Goal: Task Accomplishment & Management: Manage account settings

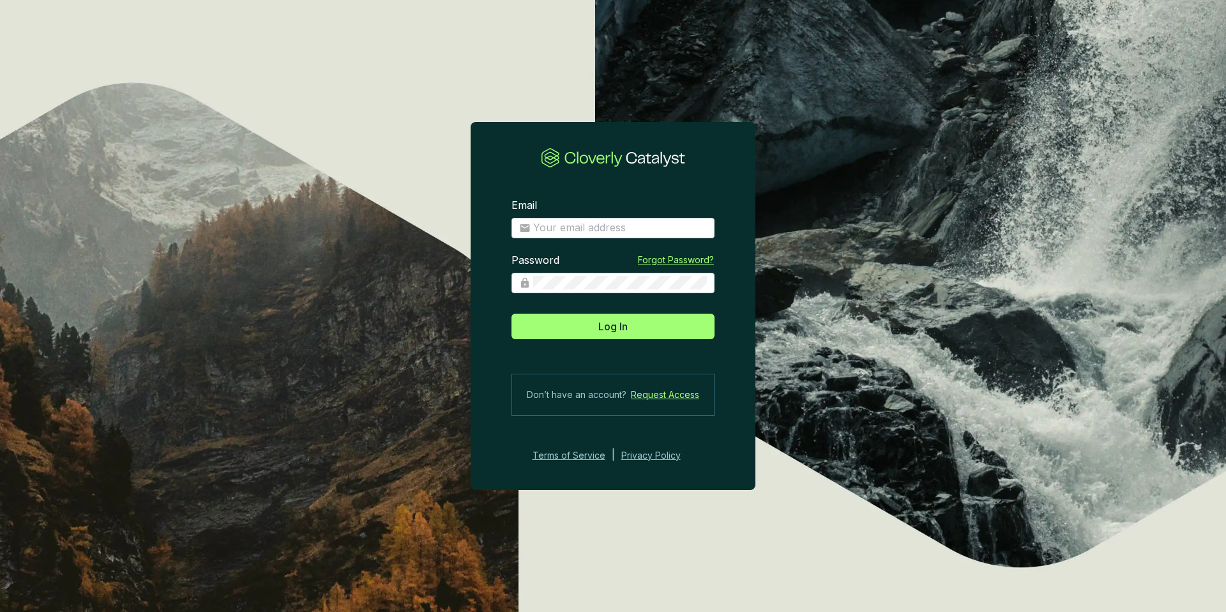
click at [321, 70] on section "Email Password Forgot Password? Log In Don’t have an account? Request Access Te…" at bounding box center [613, 306] width 1226 height 612
click at [361, 153] on section "Email Password Forgot Password? Log In Don’t have an account? Request Access Te…" at bounding box center [613, 306] width 1226 height 612
click at [262, 62] on section "Email Password Forgot Password? Log In Don’t have an account? Request Access Te…" at bounding box center [613, 306] width 1226 height 612
click at [565, 230] on input "Email" at bounding box center [620, 228] width 174 height 14
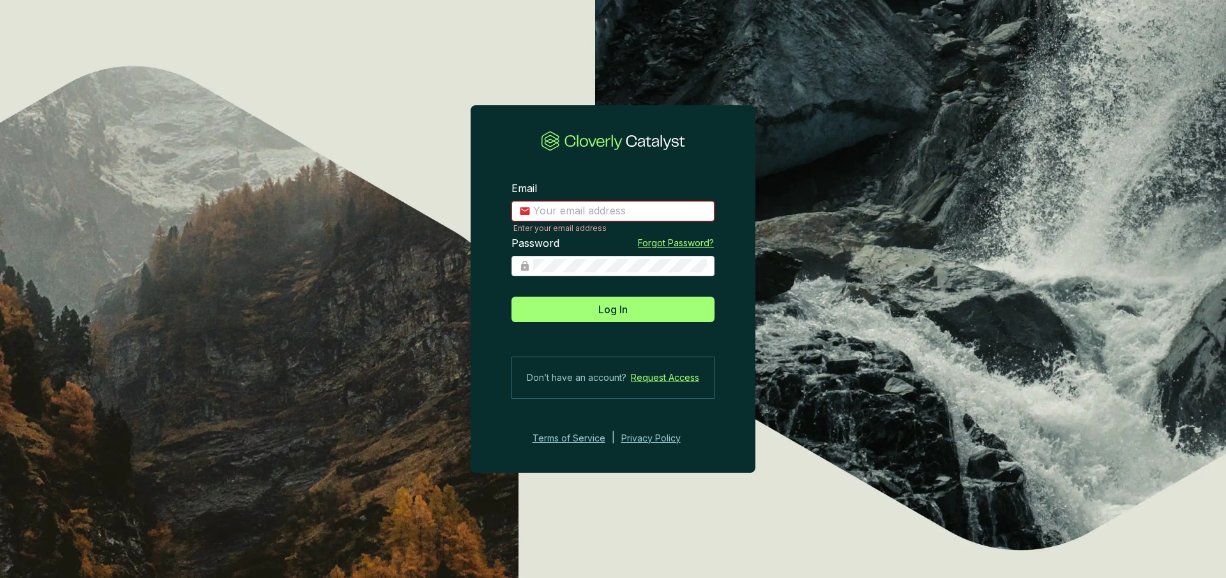
click at [614, 211] on input "Email" at bounding box center [620, 211] width 174 height 14
type input "[EMAIL_ADDRESS][DOMAIN_NAME]"
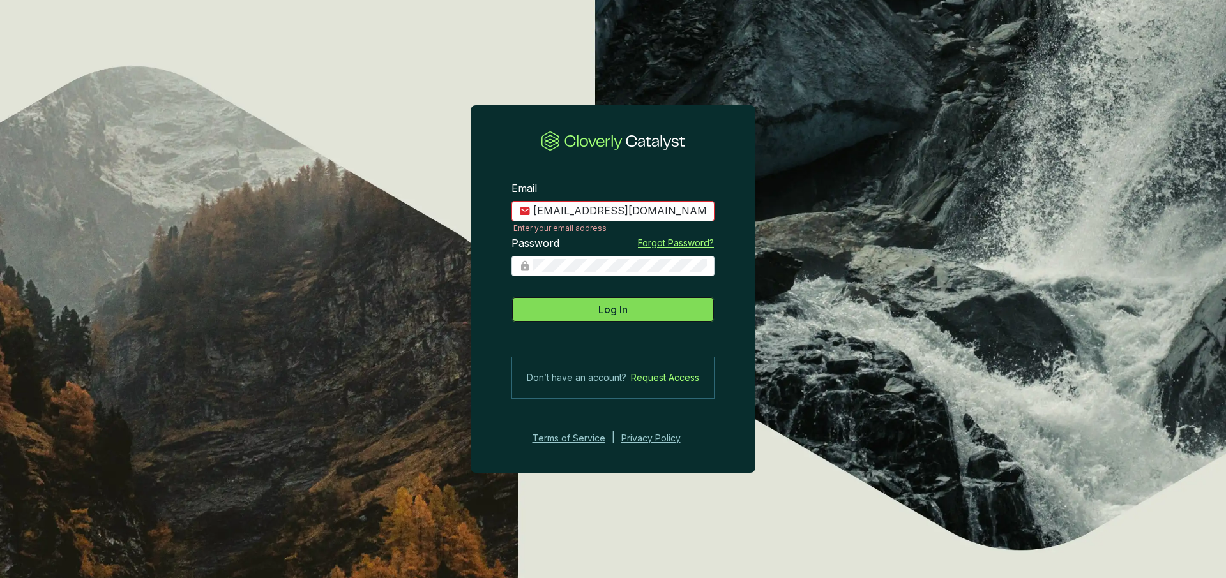
click at [625, 311] on span "Log In" at bounding box center [612, 309] width 29 height 15
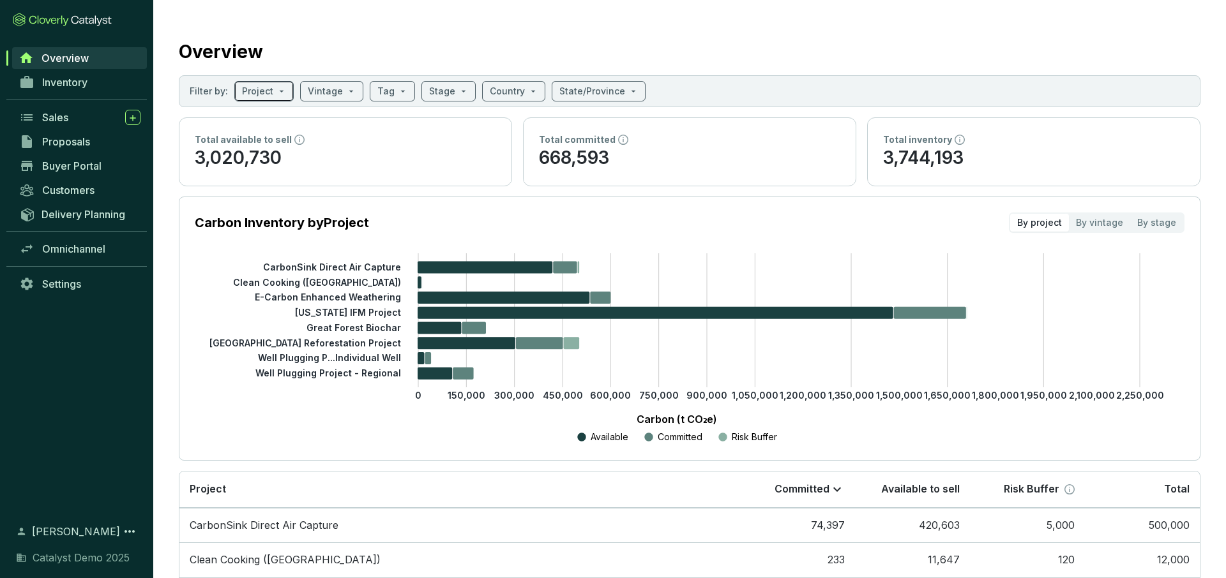
click at [272, 94] on span at bounding box center [264, 91] width 44 height 19
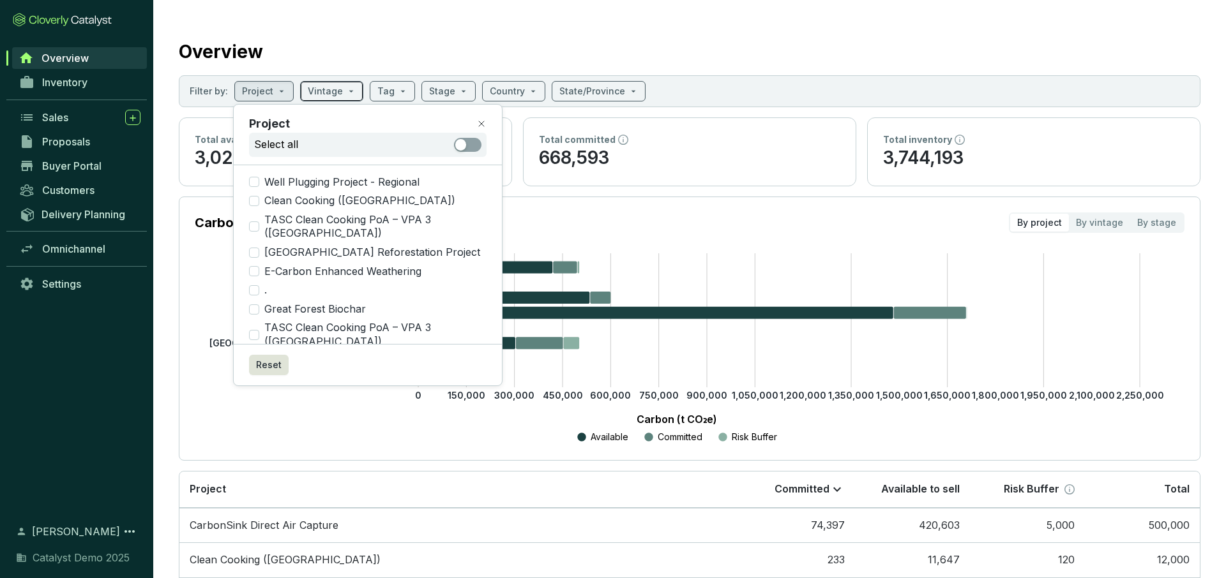
click at [333, 91] on input "search" at bounding box center [325, 91] width 35 height 19
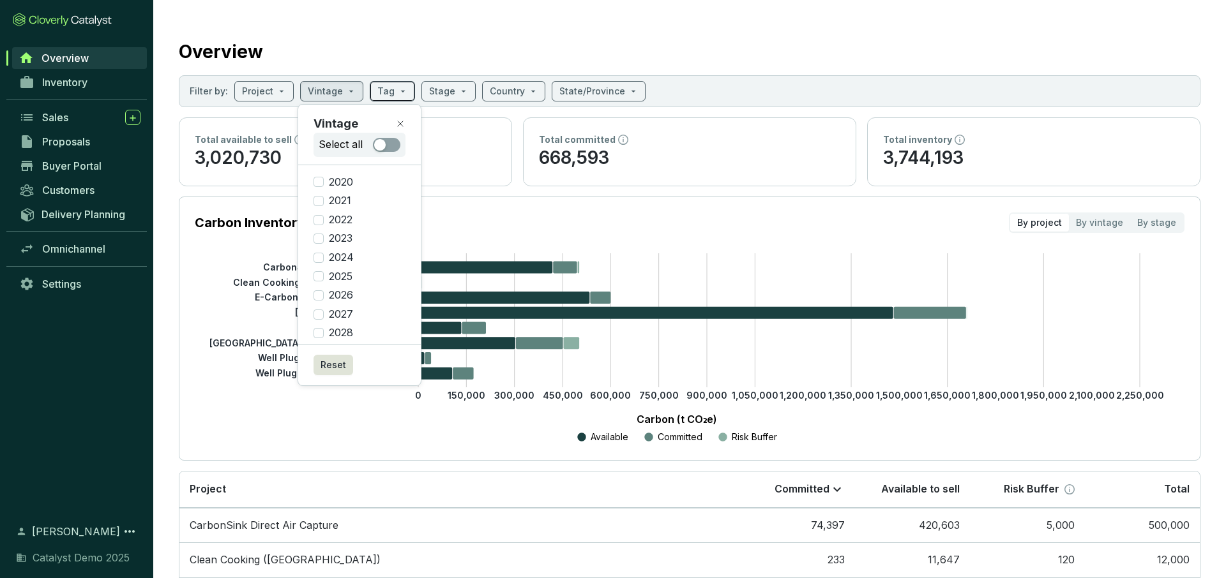
click at [386, 94] on input "search" at bounding box center [385, 91] width 17 height 19
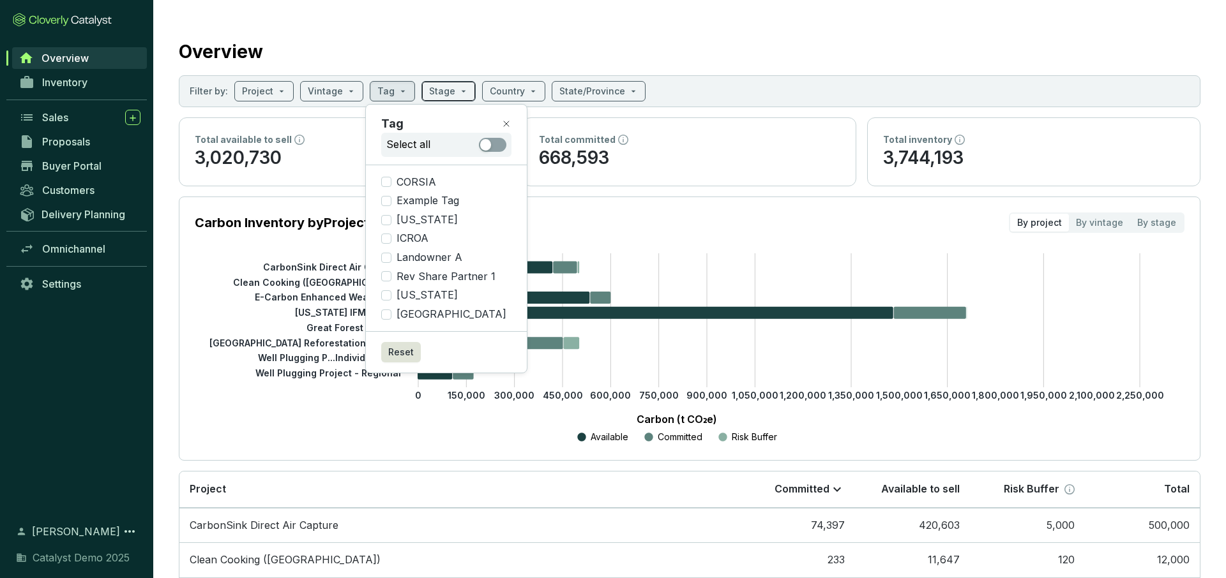
click at [450, 94] on span at bounding box center [448, 91] width 39 height 19
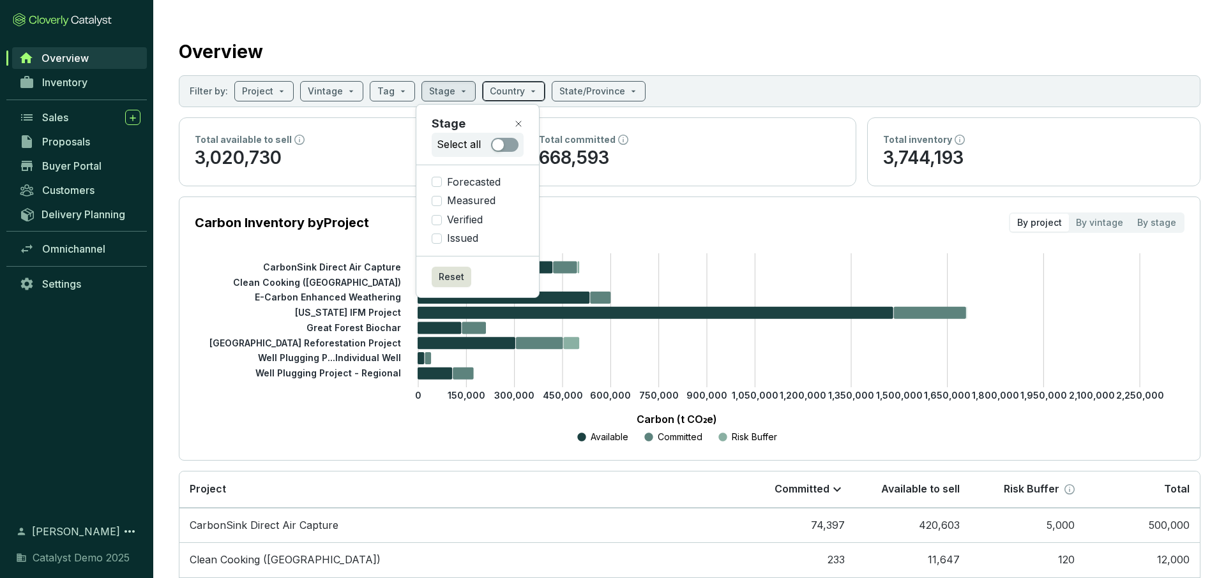
click at [507, 93] on input "search" at bounding box center [507, 91] width 35 height 19
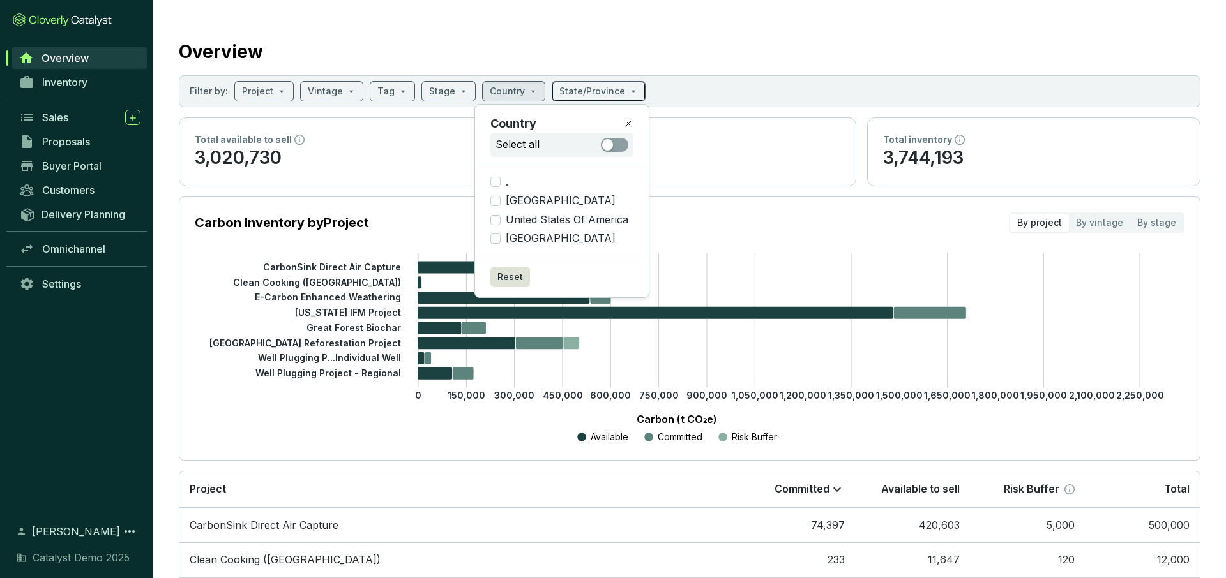
click at [569, 88] on input "search" at bounding box center [592, 91] width 66 height 19
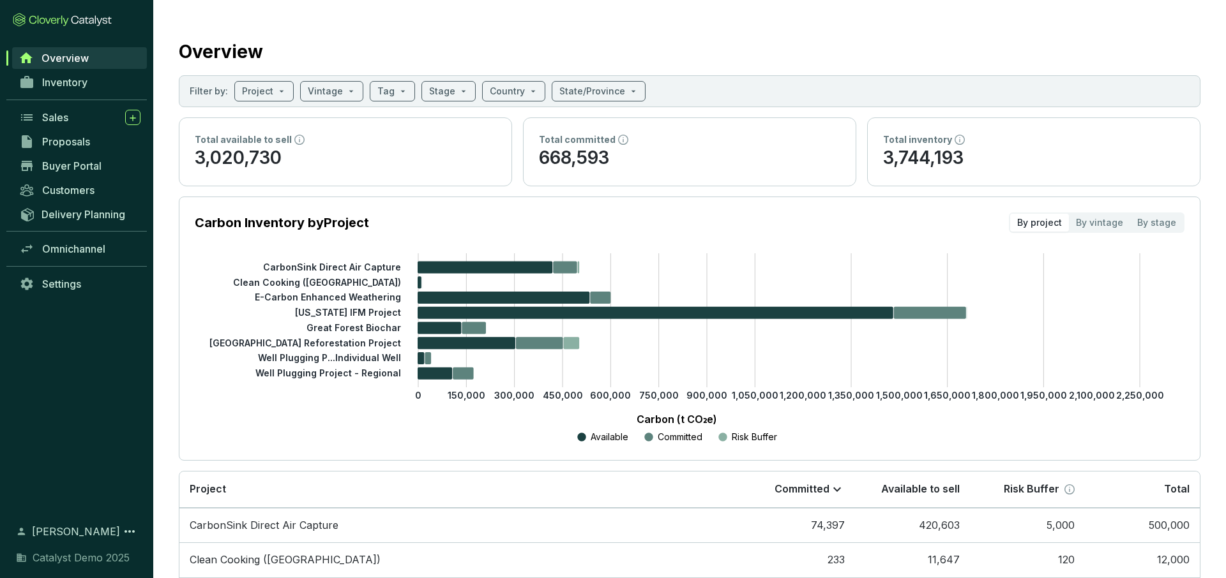
click at [533, 45] on div "Overview" at bounding box center [690, 49] width 1022 height 32
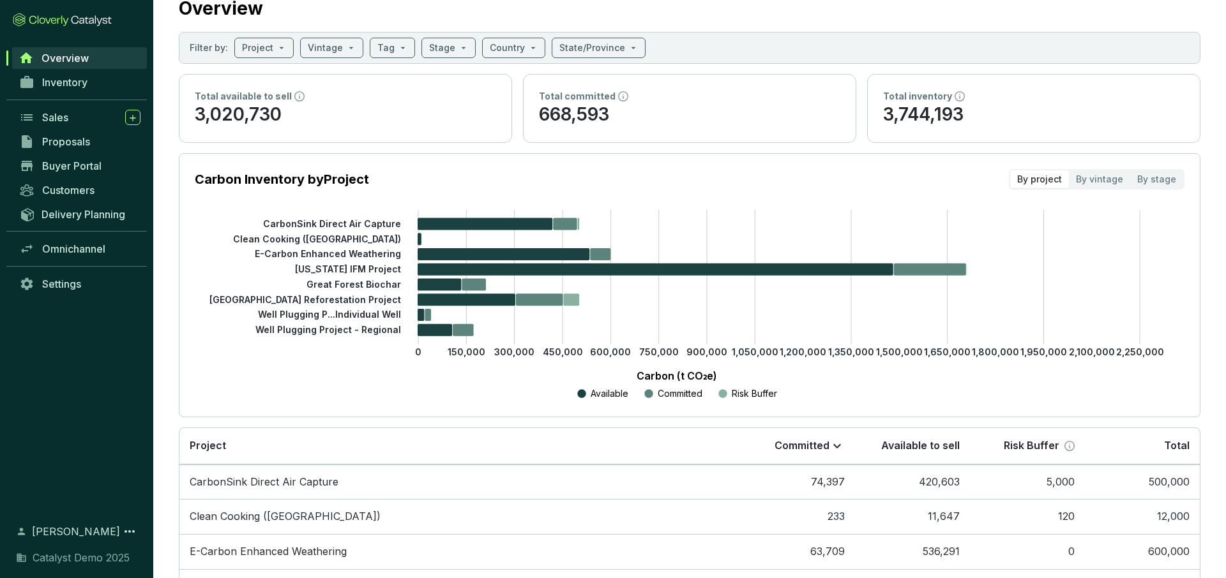
scroll to position [49, 0]
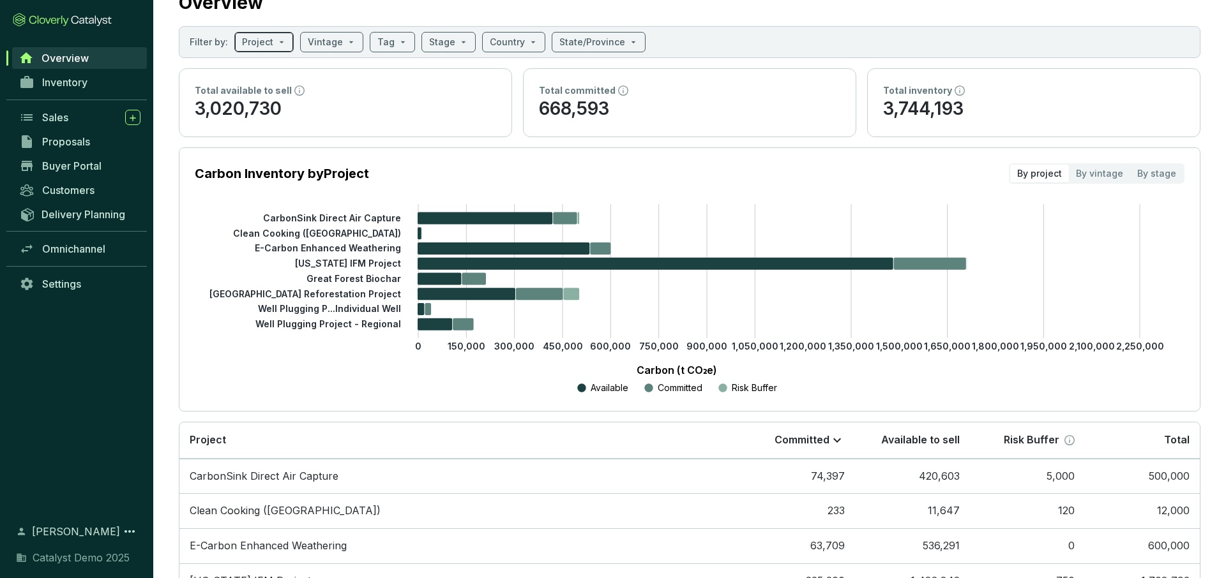
click at [265, 49] on input "search" at bounding box center [257, 42] width 31 height 19
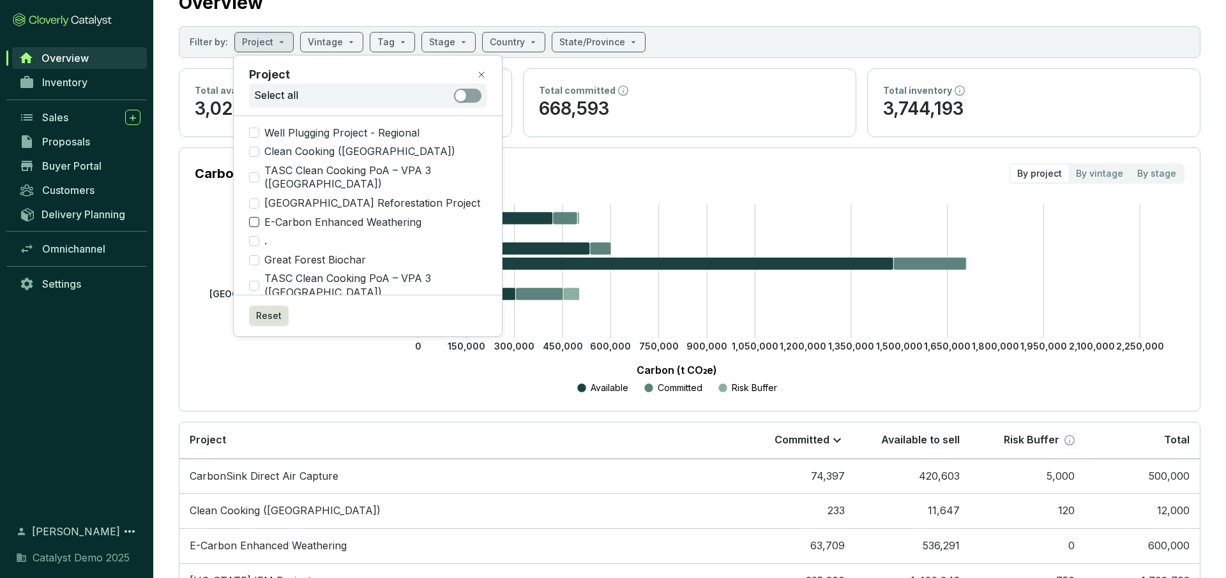
click at [255, 217] on input "E-Carbon Enhanced Weathering" at bounding box center [254, 222] width 10 height 10
checkbox input "true"
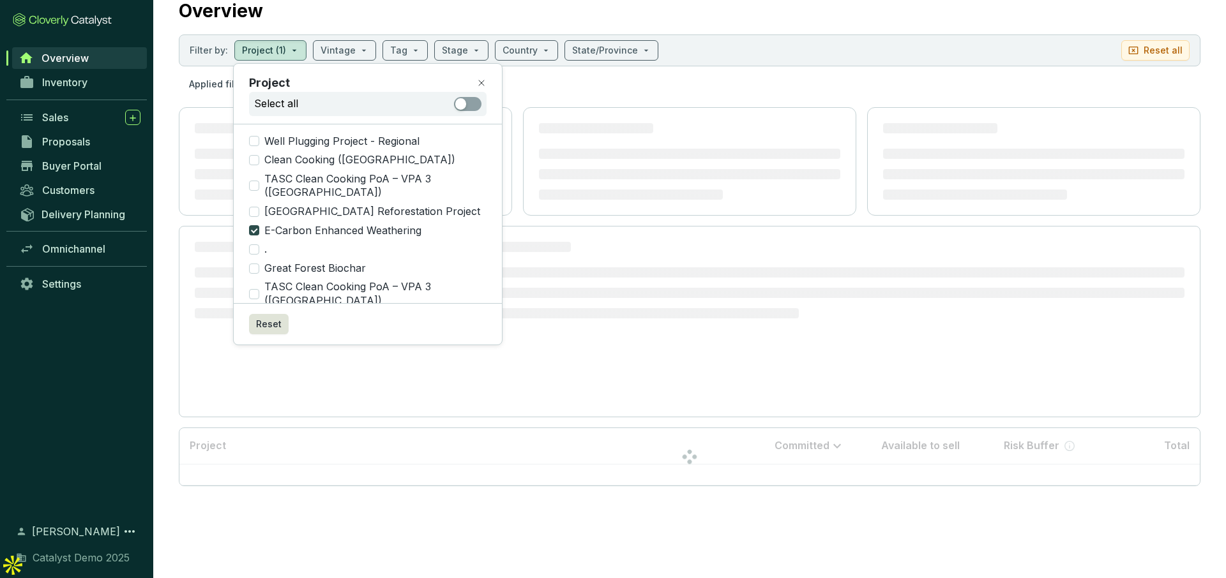
scroll to position [0, 0]
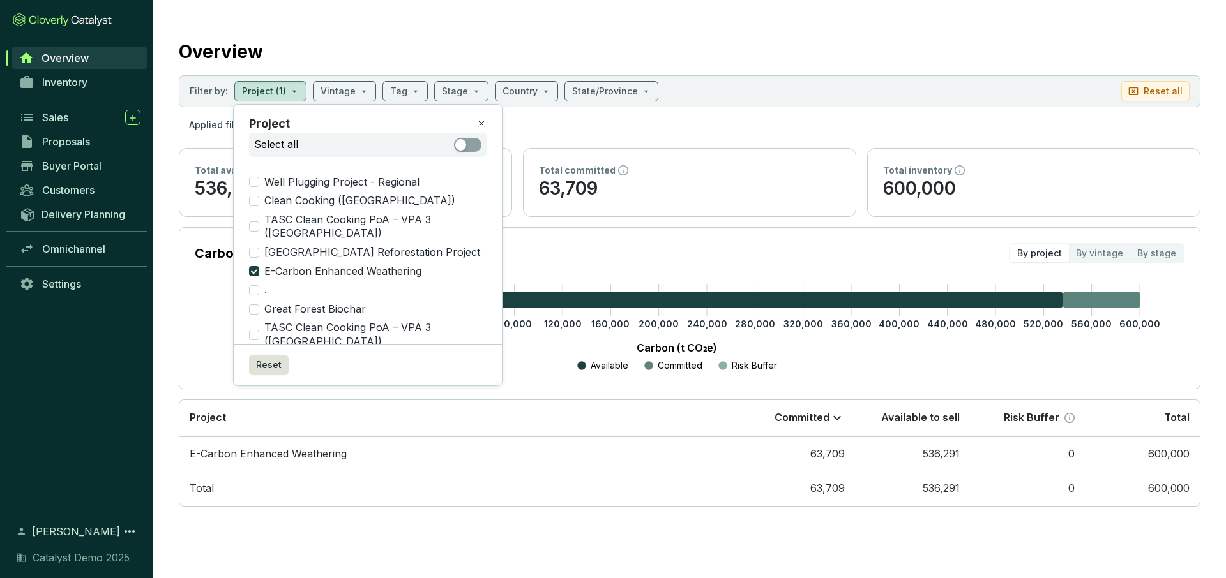
click at [614, 26] on section "Overview Filter by: Project (1) Vintage Tag Stage Country State/Province Reset …" at bounding box center [689, 270] width 1073 height 540
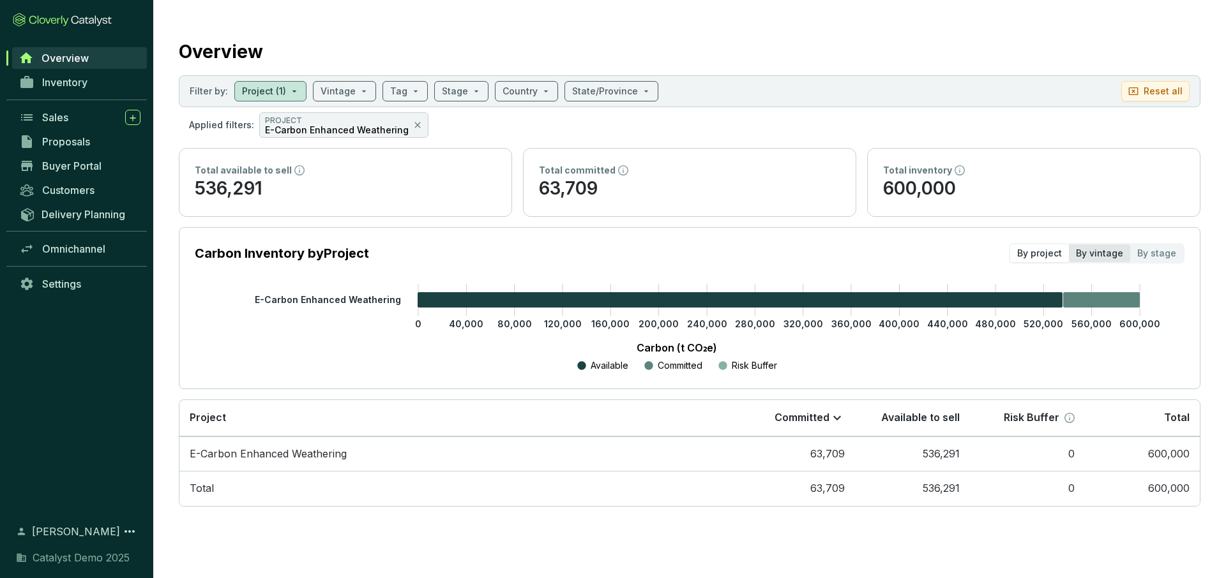
click at [1110, 256] on div "By vintage" at bounding box center [1099, 254] width 61 height 18
click at [1069, 245] on input "By vintage" at bounding box center [1069, 245] width 0 height 0
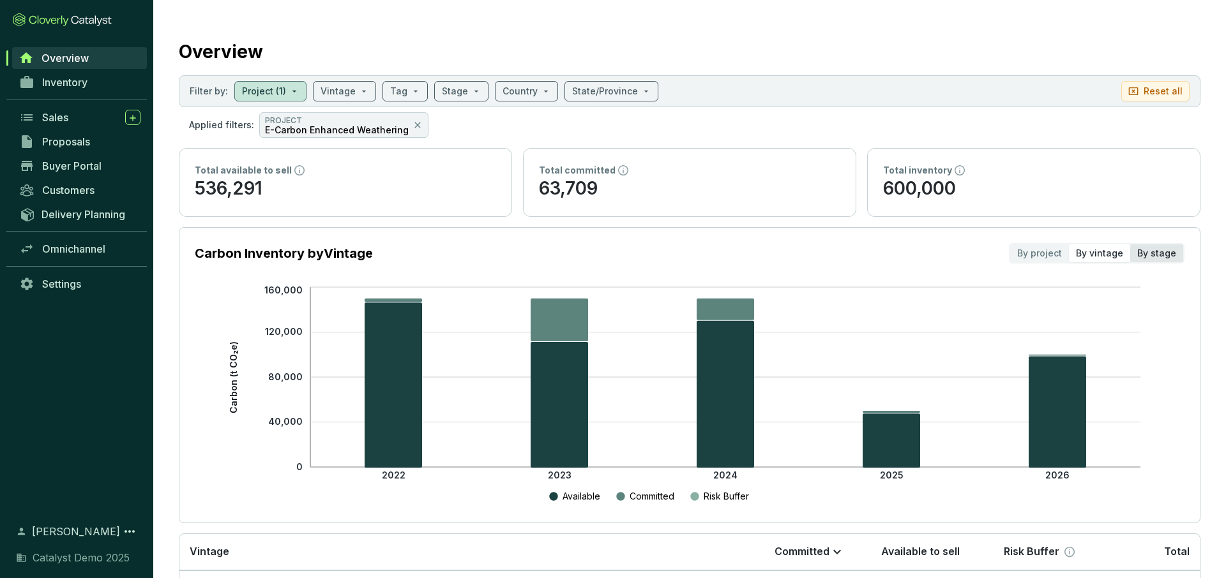
click at [1154, 255] on div "By stage" at bounding box center [1156, 254] width 53 height 18
click at [1130, 245] on input "By stage" at bounding box center [1130, 245] width 0 height 0
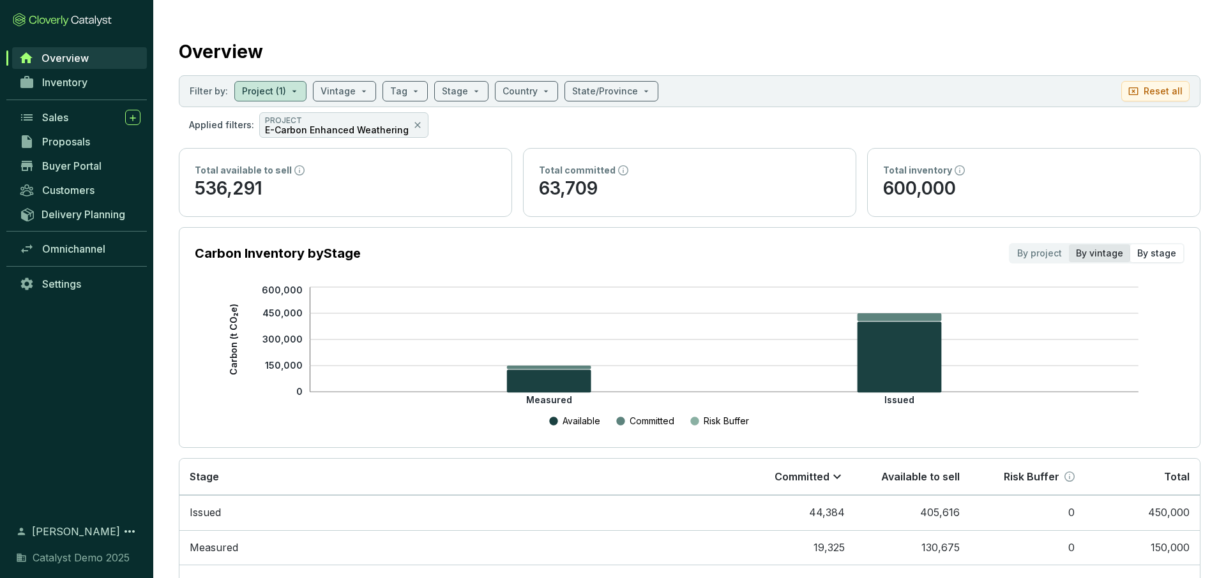
click at [1107, 255] on div "By vintage" at bounding box center [1099, 254] width 61 height 18
click at [1069, 245] on input "By vintage" at bounding box center [1069, 245] width 0 height 0
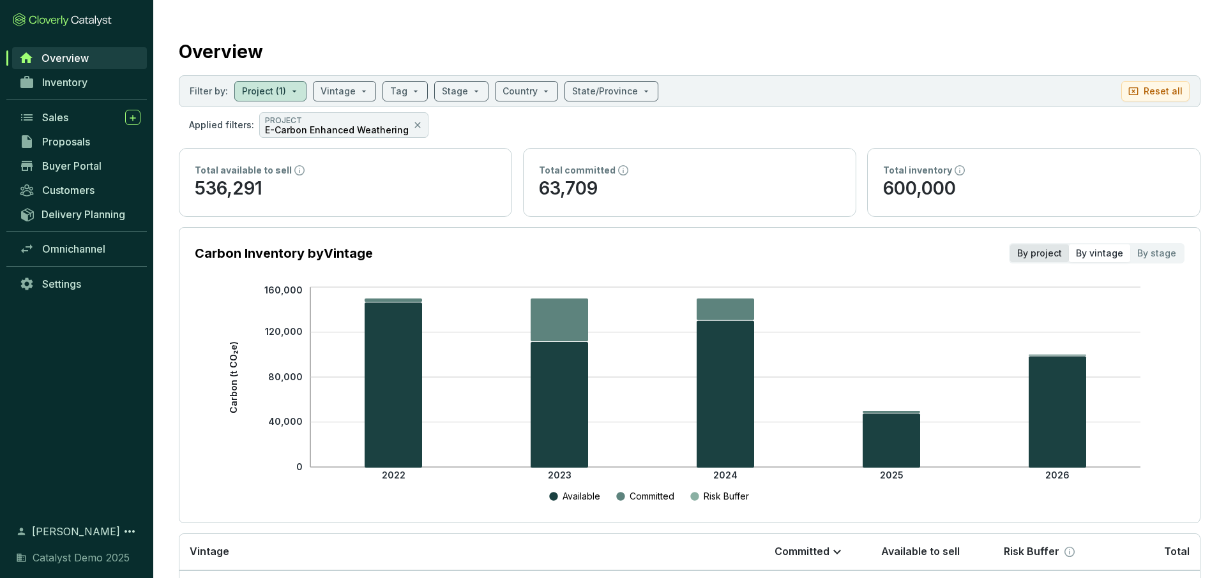
click at [1044, 253] on div "By project" at bounding box center [1039, 254] width 59 height 18
click at [1010, 245] on input "By project" at bounding box center [1010, 245] width 0 height 0
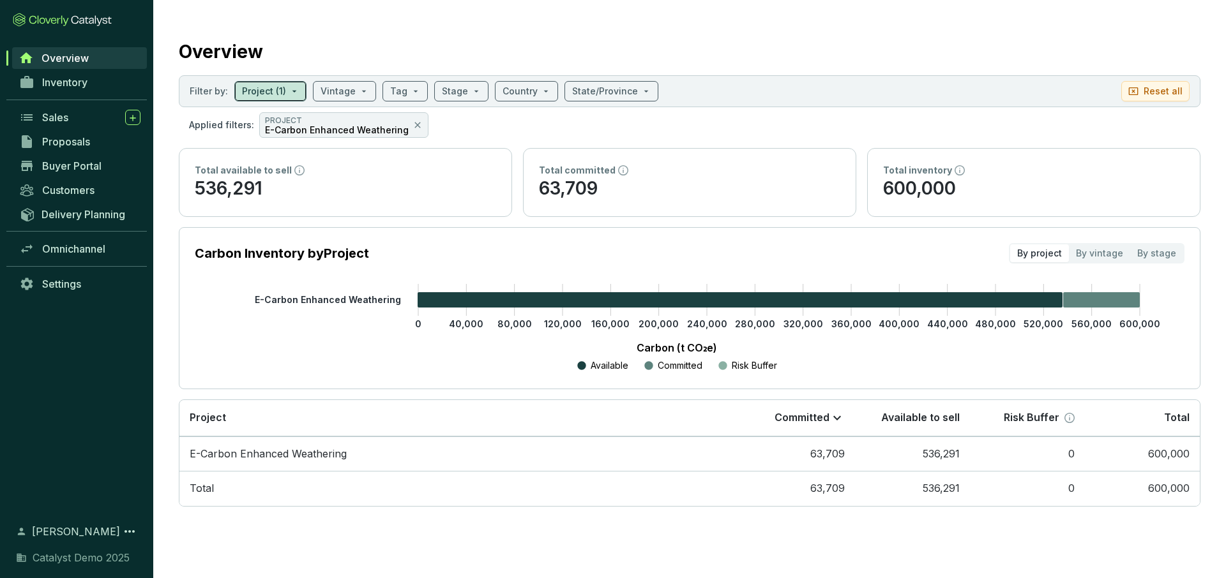
click at [273, 93] on input "search" at bounding box center [264, 91] width 44 height 19
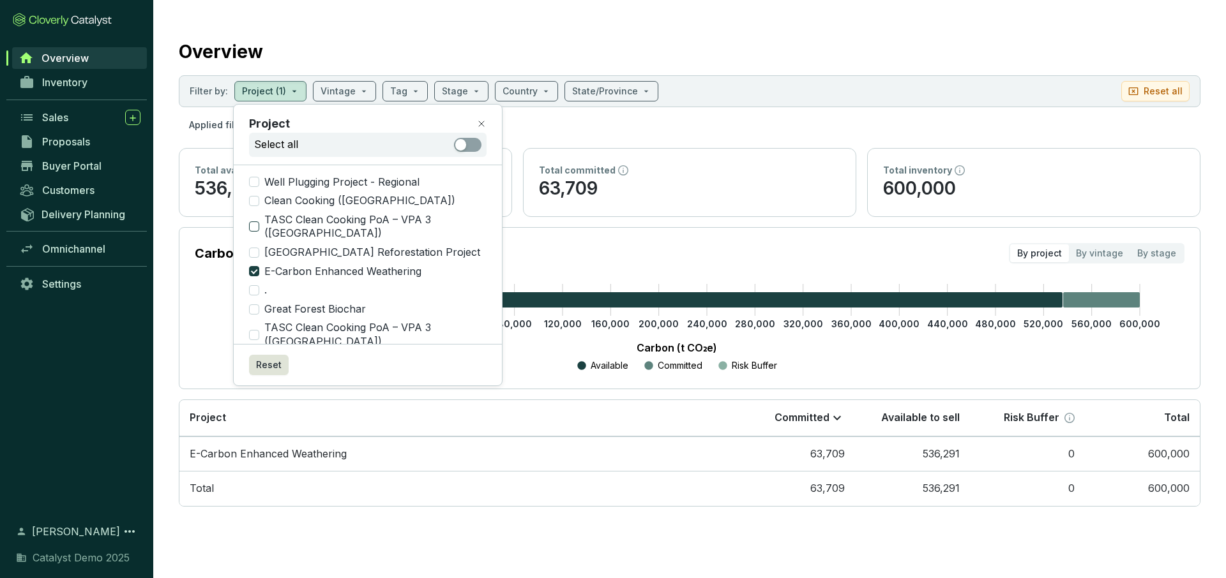
click at [255, 222] on input "TASC Clean Cooking PoA – VPA 3 ([GEOGRAPHIC_DATA])" at bounding box center [254, 227] width 10 height 10
checkbox input "true"
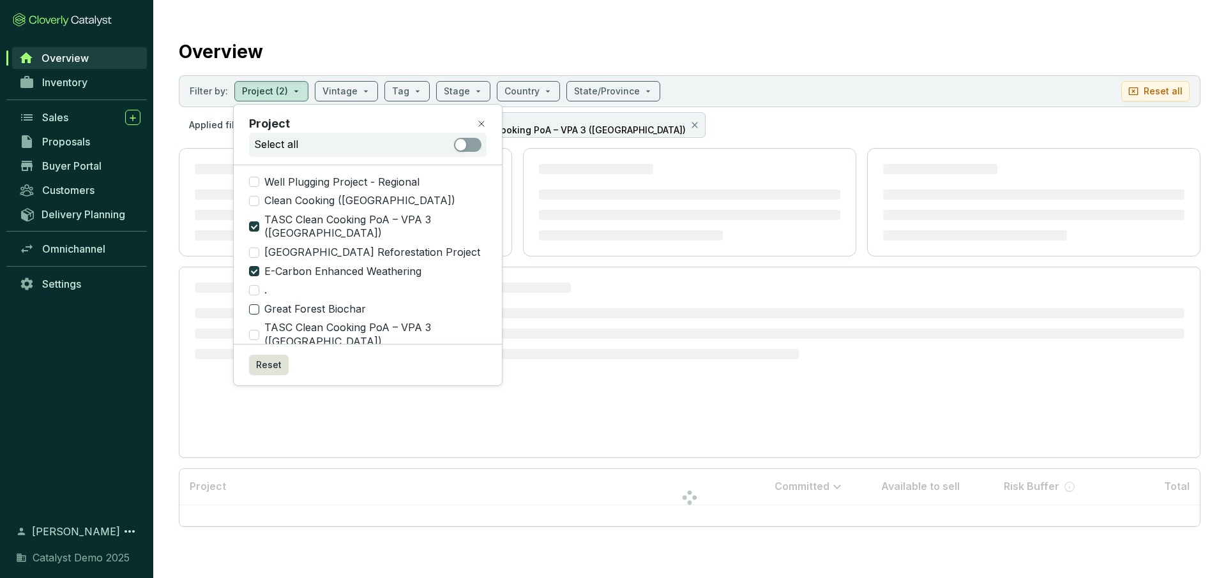
click at [253, 305] on input "Great Forest Biochar" at bounding box center [254, 310] width 10 height 10
checkbox input "true"
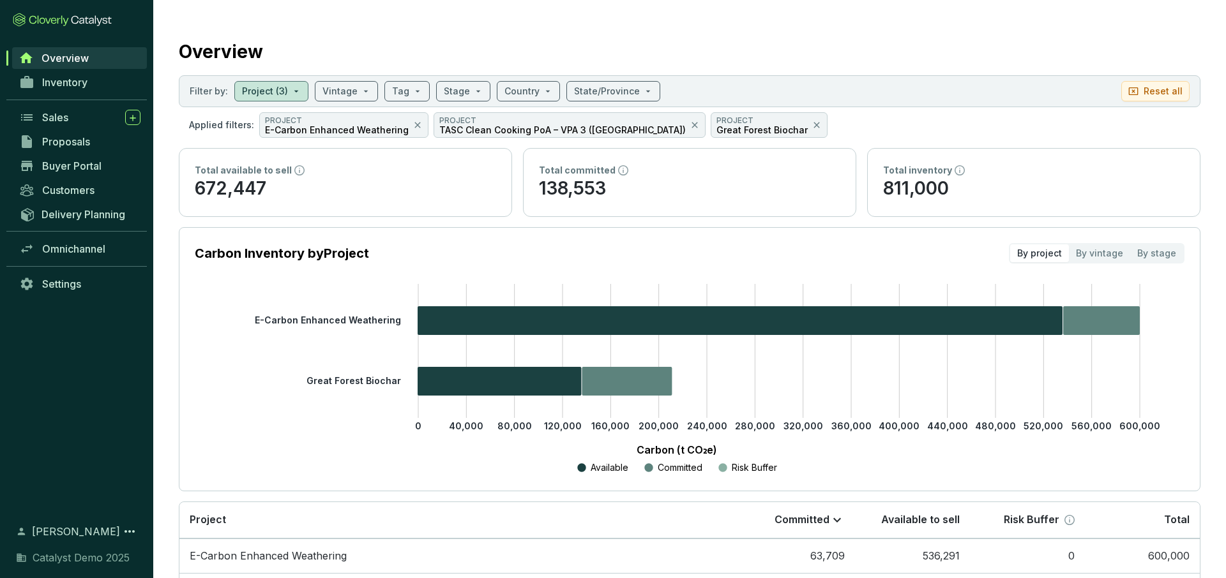
click at [644, 29] on section "Overview Filter by: Project (3) Vintage Tag Stage Country State/Province Reset …" at bounding box center [689, 338] width 1073 height 677
click at [268, 91] on input "search" at bounding box center [265, 91] width 46 height 19
click at [584, 21] on section "Overview Filter by: Project (3) Vintage Tag Stage Country State/Province Reset …" at bounding box center [689, 338] width 1073 height 677
click at [471, 94] on span at bounding box center [463, 91] width 39 height 19
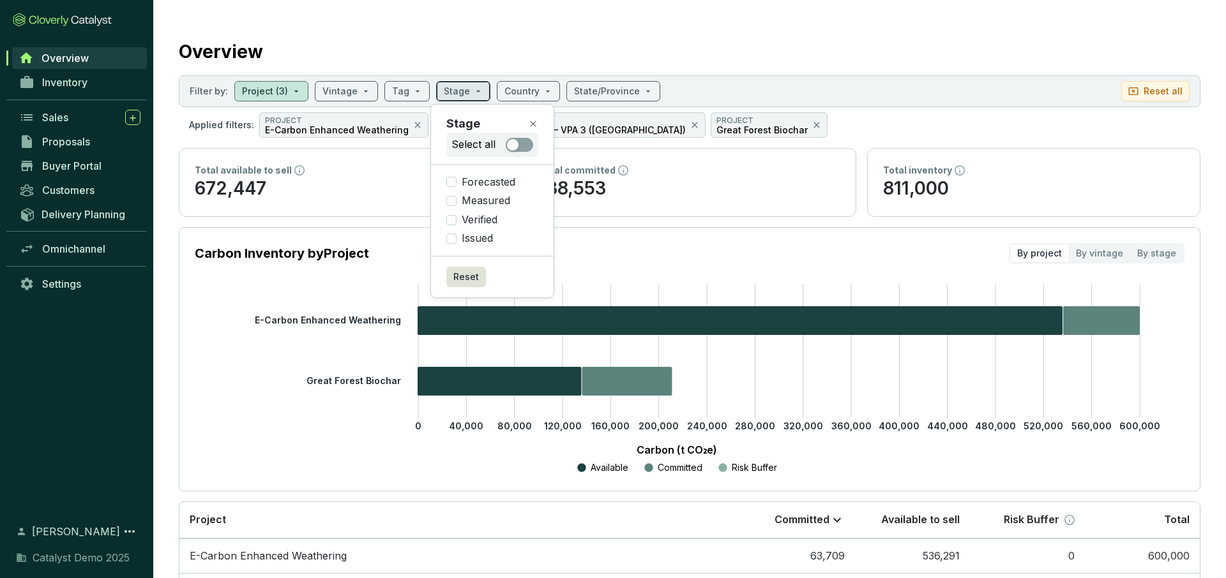
scroll to position [1, 0]
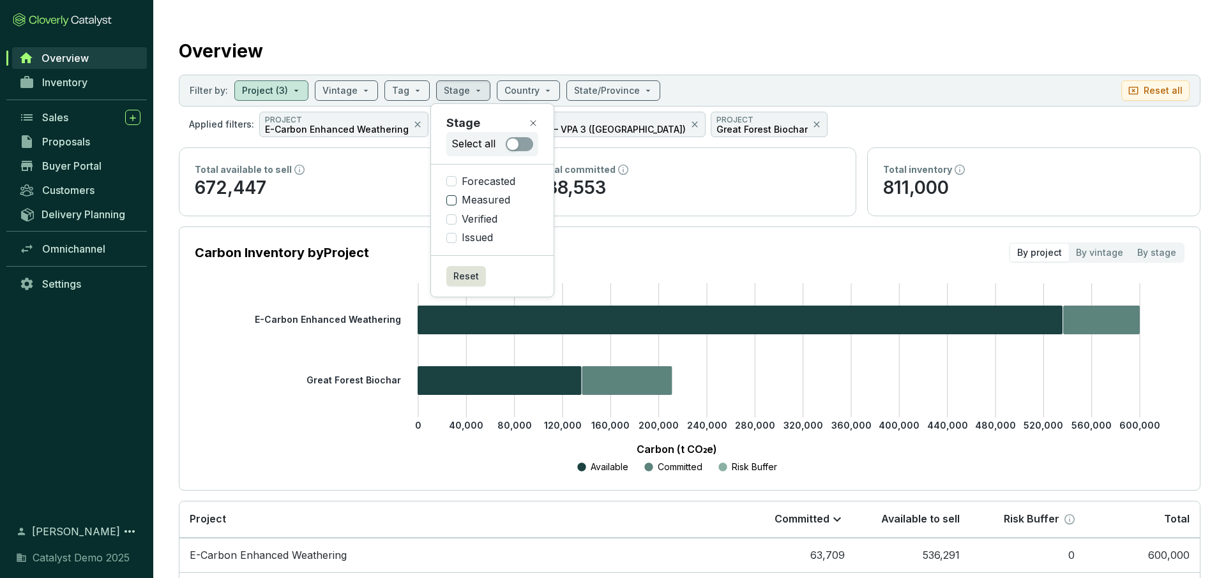
click at [452, 199] on input "Measured" at bounding box center [451, 200] width 10 height 10
checkbox input "true"
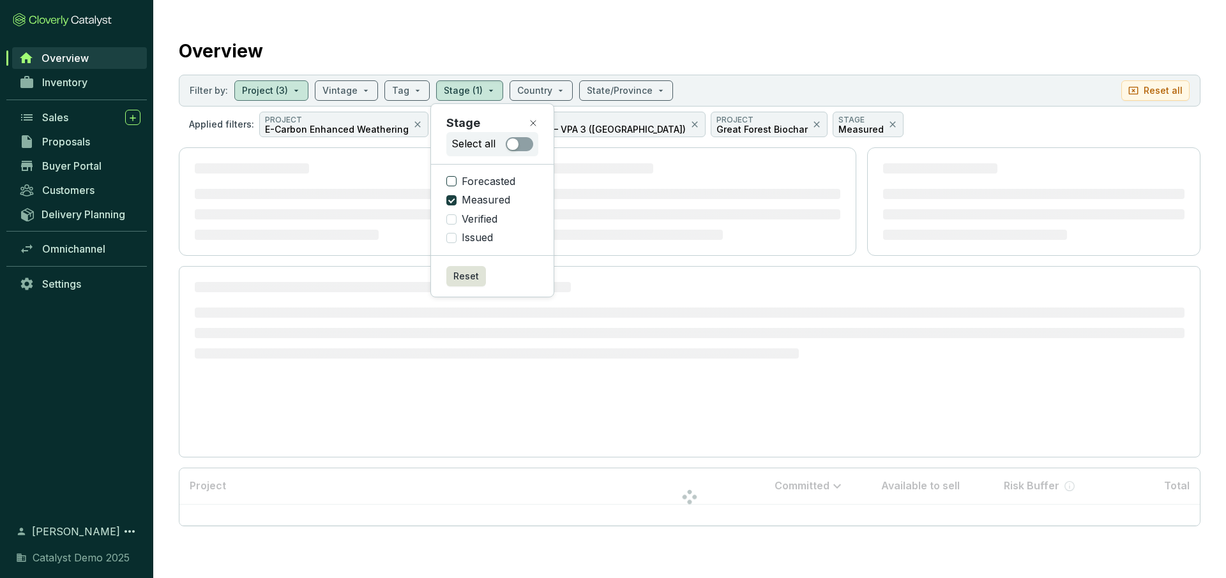
scroll to position [0, 0]
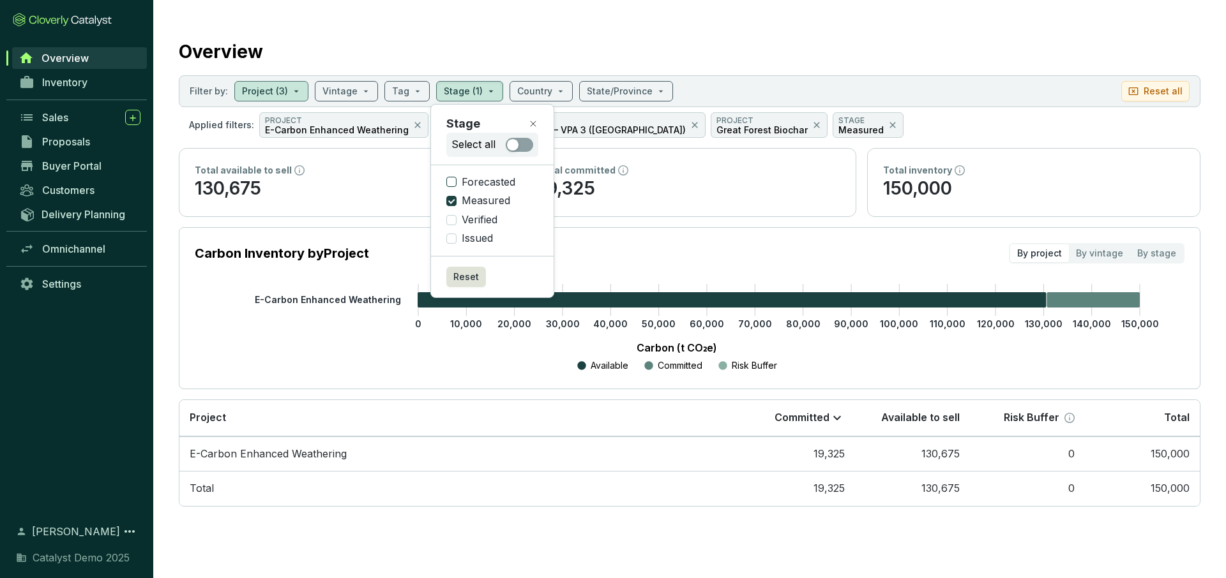
click at [453, 181] on input "Forecasted" at bounding box center [451, 182] width 10 height 10
checkbox input "true"
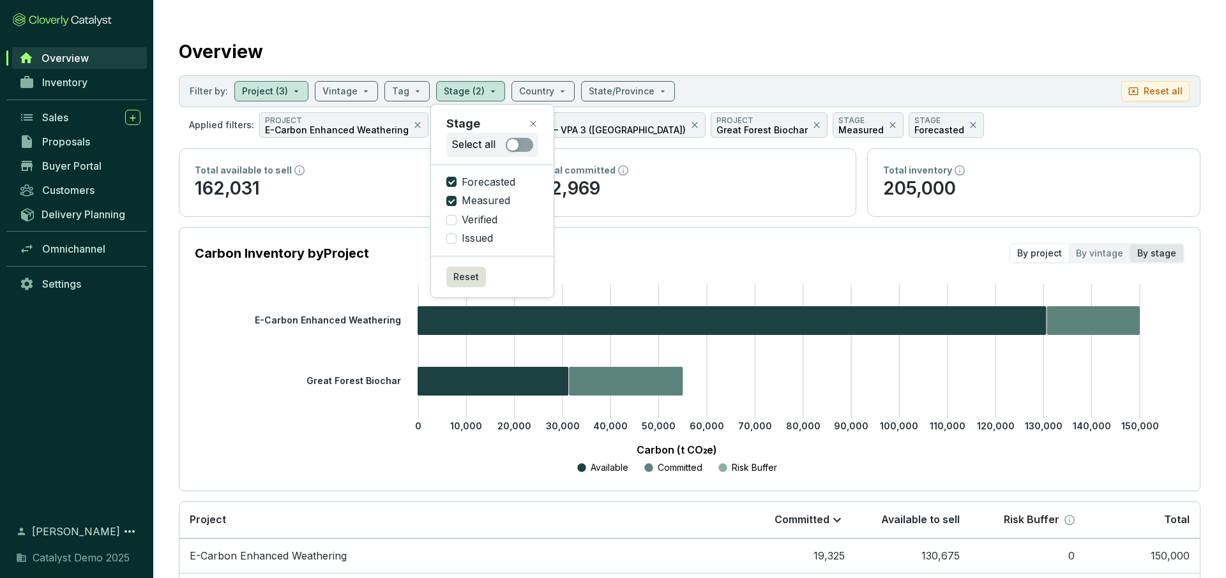
click at [1151, 254] on div "By stage" at bounding box center [1156, 254] width 53 height 18
click at [1130, 245] on input "By stage" at bounding box center [1130, 245] width 0 height 0
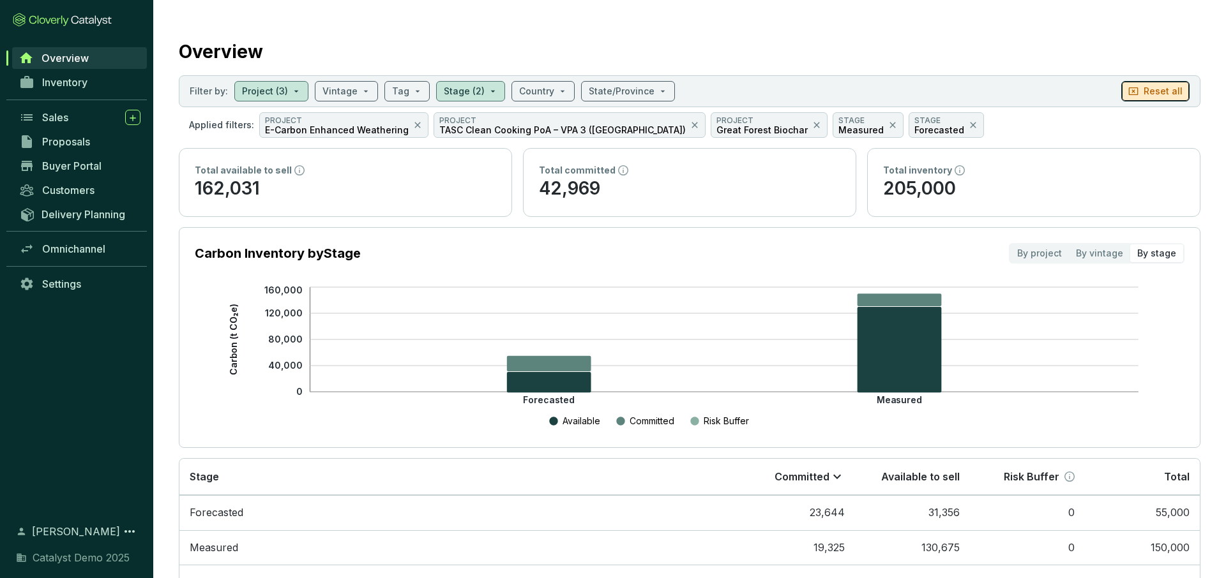
click at [1161, 90] on p "Reset all" at bounding box center [1162, 91] width 39 height 13
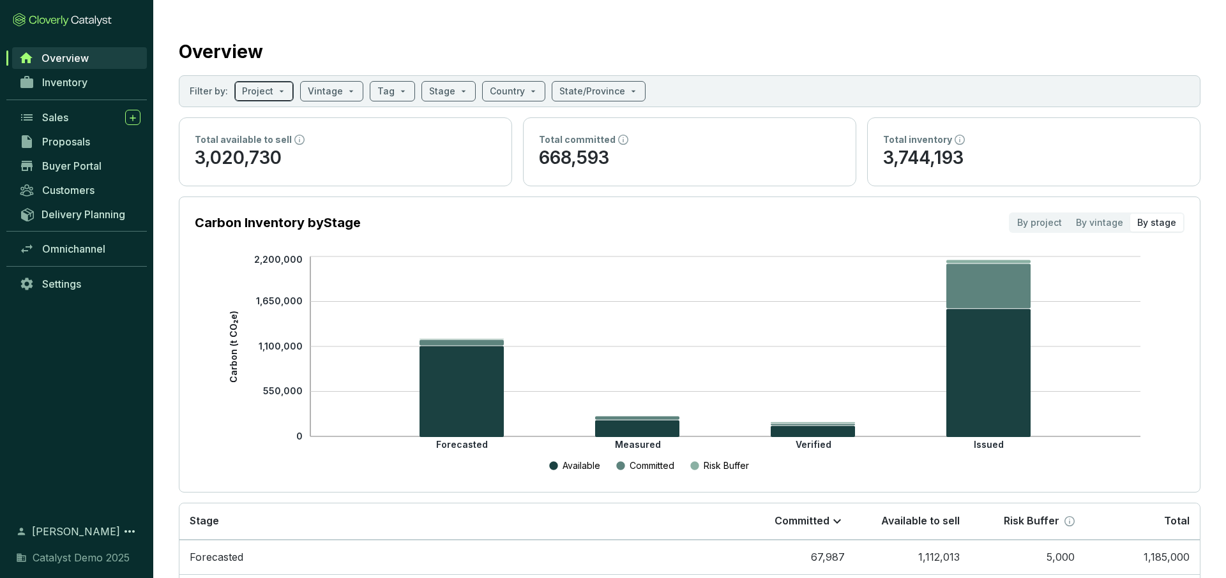
click at [261, 93] on input "search" at bounding box center [257, 91] width 31 height 19
checkbox input "false"
click at [1044, 220] on div "By project" at bounding box center [1039, 223] width 59 height 18
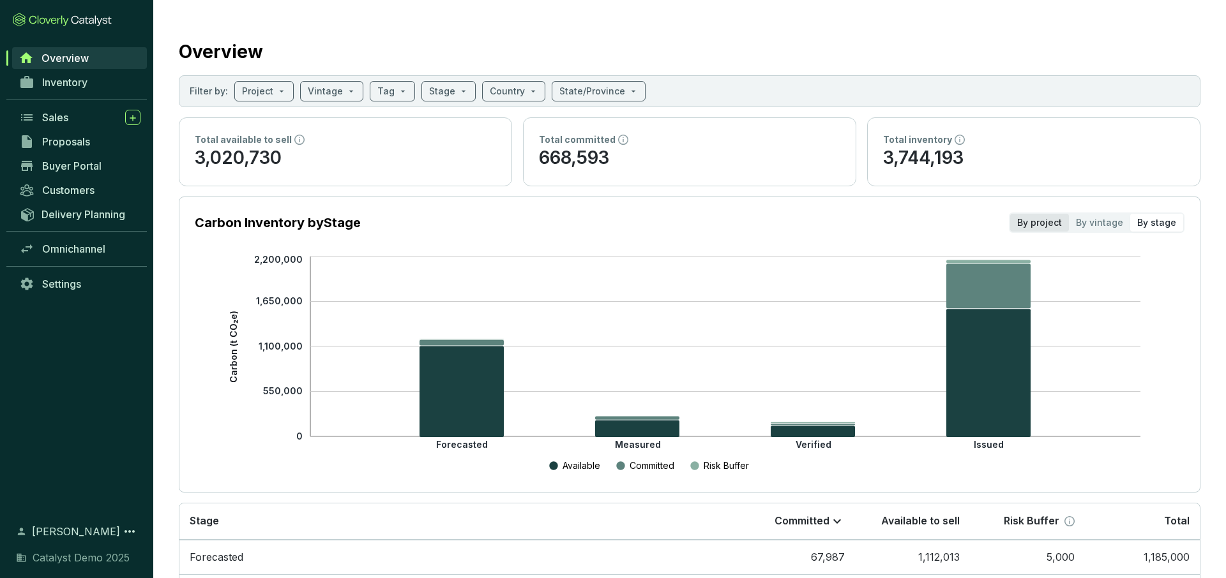
click at [1010, 214] on input "By project" at bounding box center [1010, 214] width 0 height 0
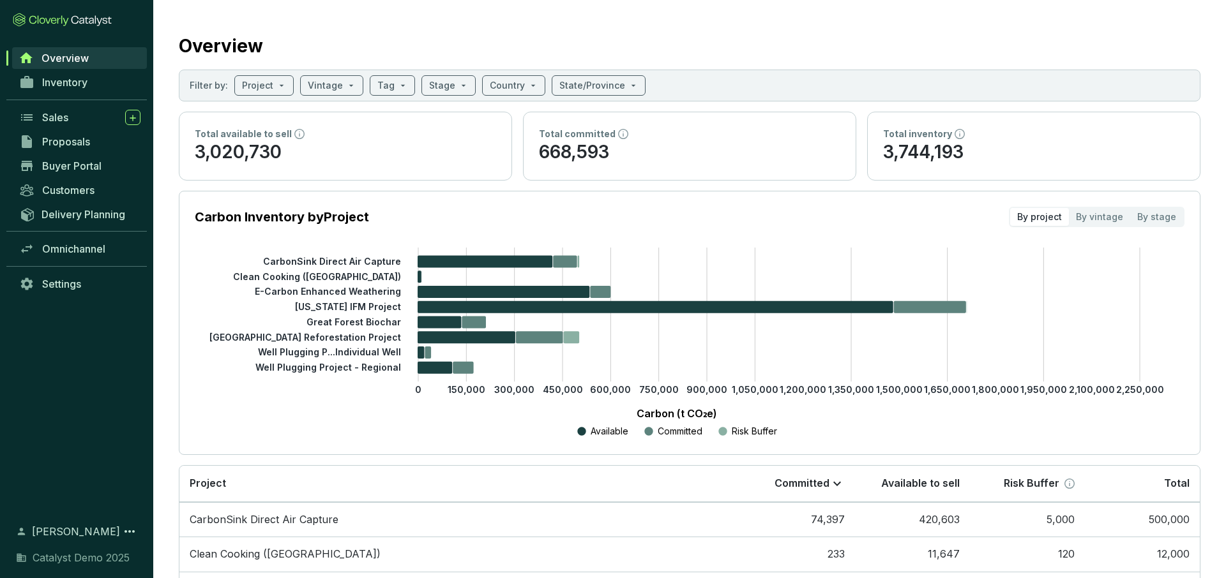
scroll to position [6, 0]
click at [61, 81] on span "Inventory" at bounding box center [64, 82] width 45 height 13
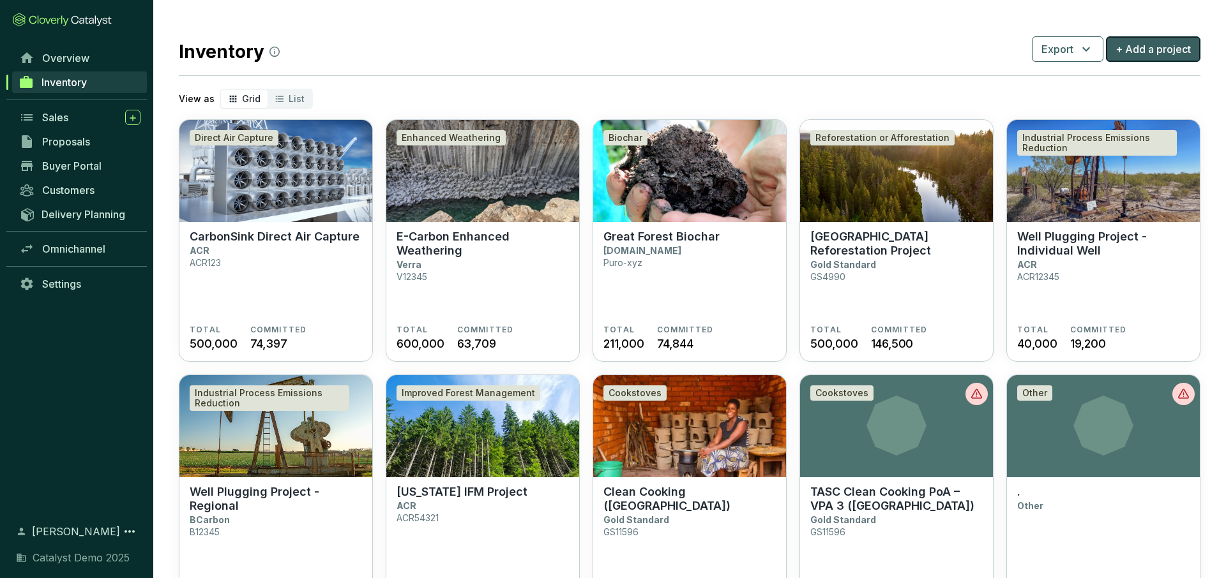
click at [1135, 45] on span "+ Add a project" at bounding box center [1152, 48] width 75 height 15
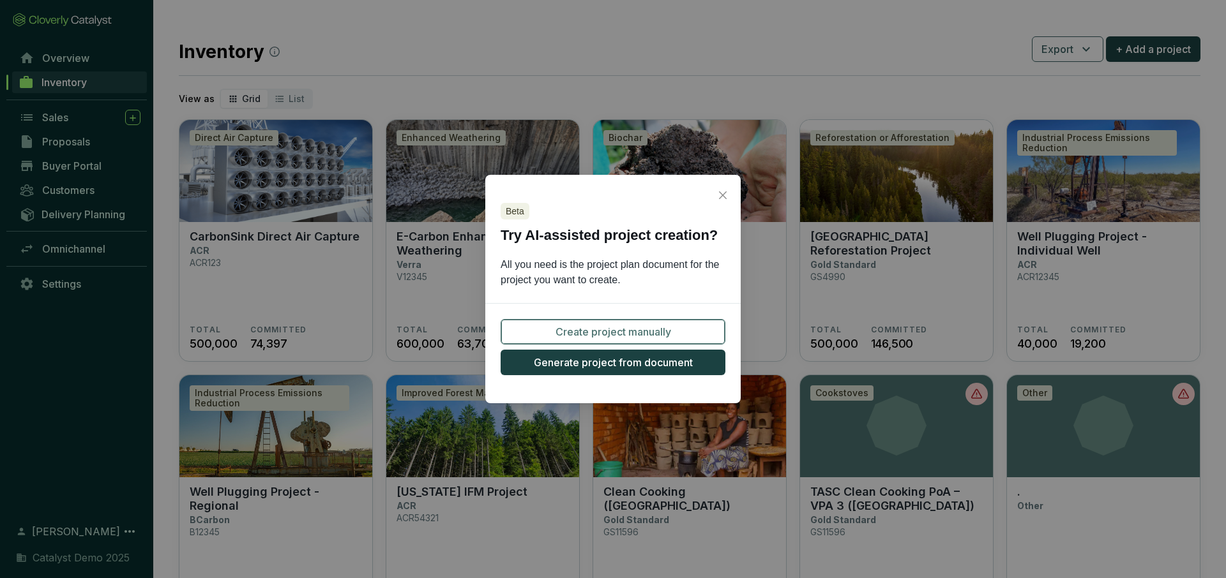
click at [562, 328] on span "Create project manually" at bounding box center [613, 331] width 116 height 15
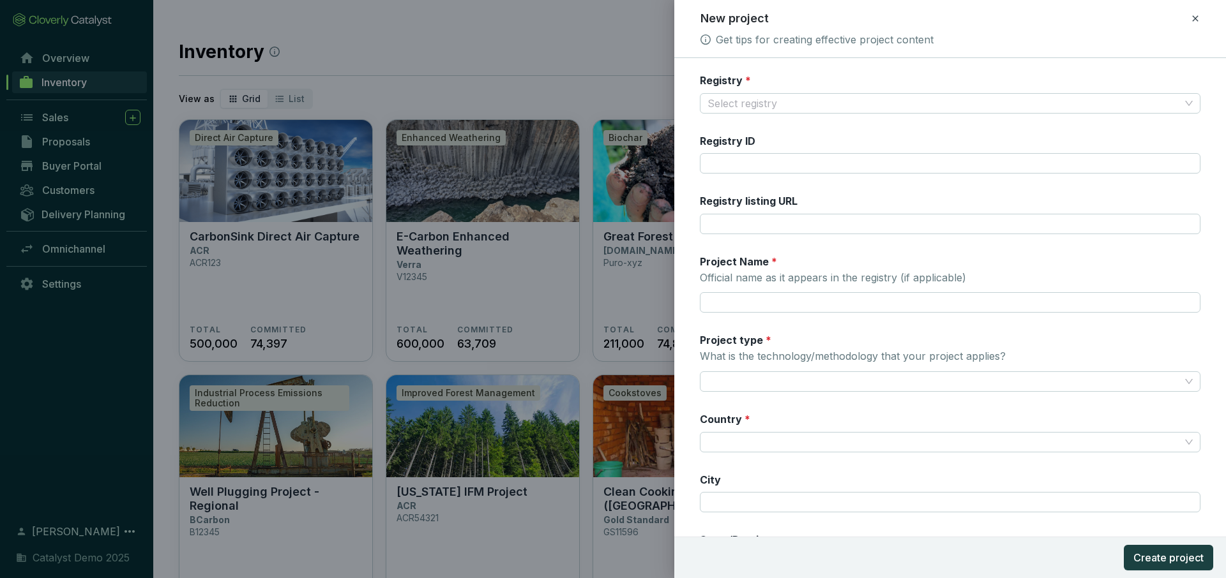
click at [1192, 19] on icon at bounding box center [1195, 18] width 10 height 15
click at [1119, 73] on span "Discard" at bounding box center [1103, 74] width 34 height 13
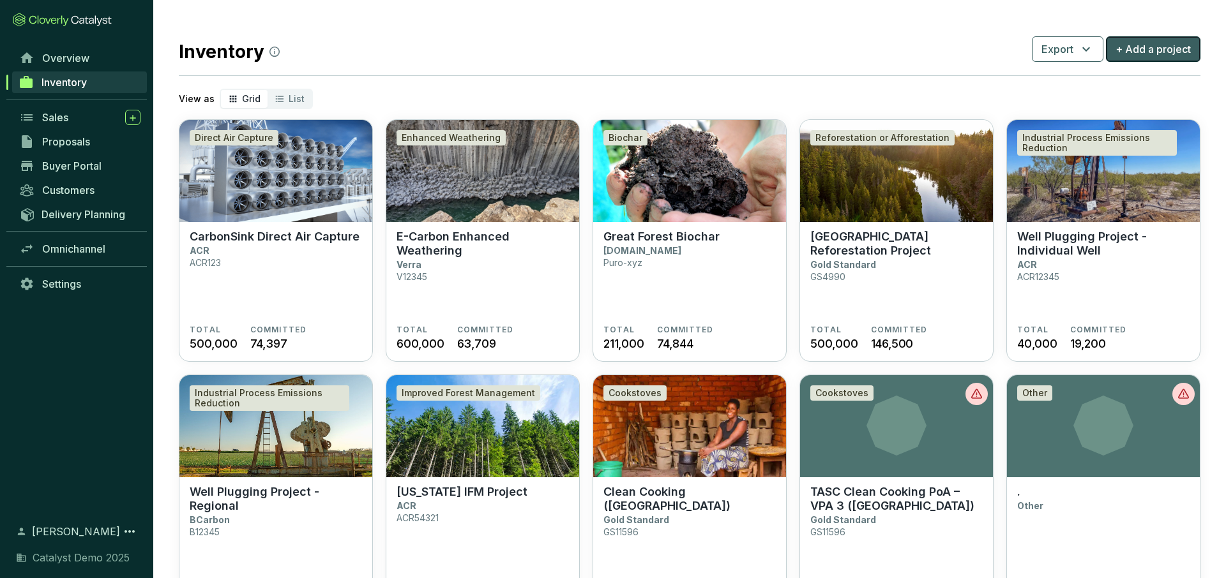
click at [1128, 57] on button "+ Add a project" at bounding box center [1153, 49] width 94 height 26
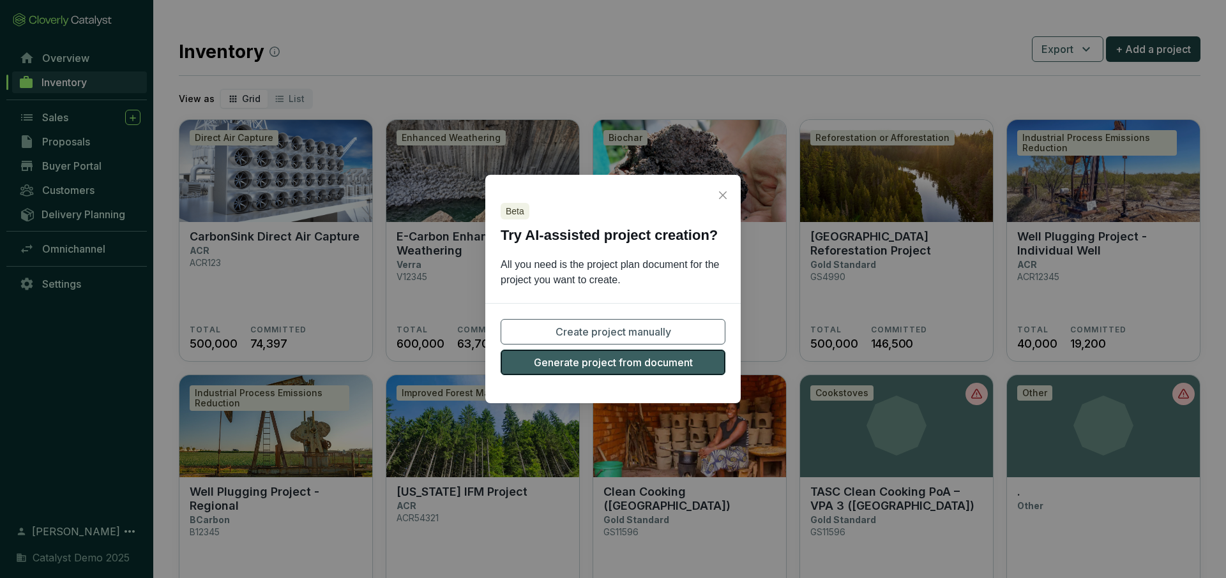
click at [595, 365] on span "Generate project from document" at bounding box center [613, 362] width 159 height 15
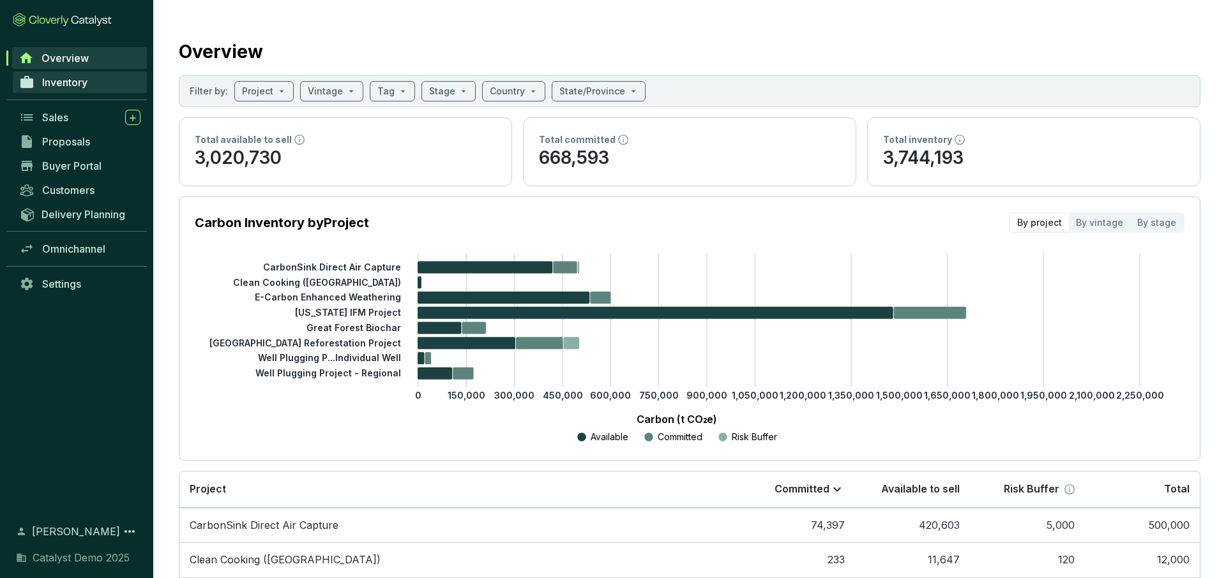
click at [43, 77] on span "Inventory" at bounding box center [64, 82] width 45 height 13
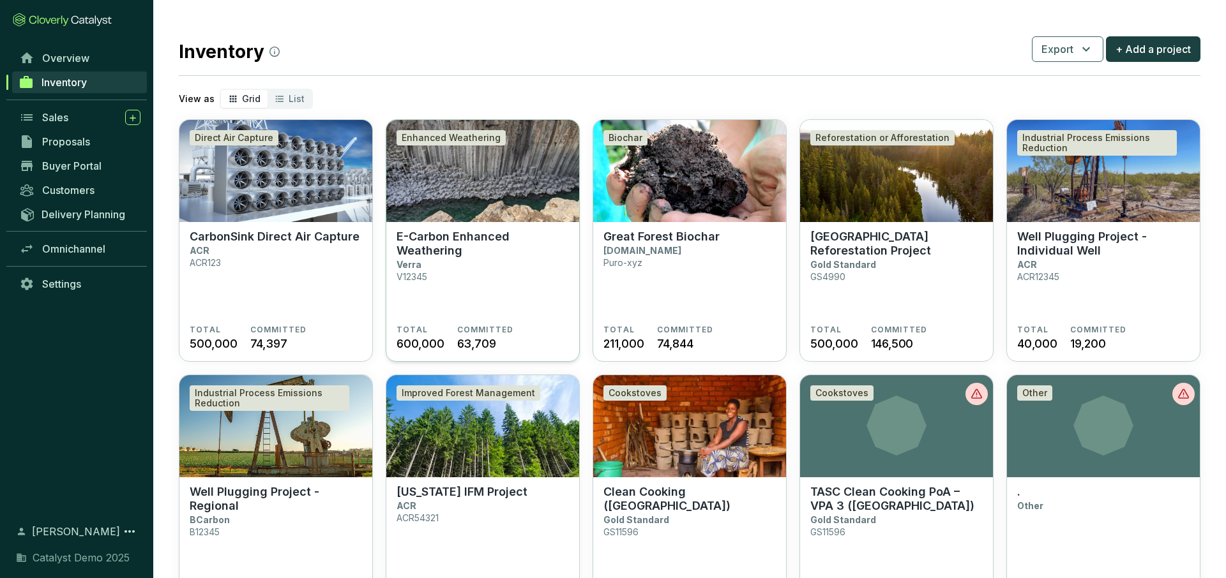
click at [476, 170] on img at bounding box center [482, 171] width 193 height 102
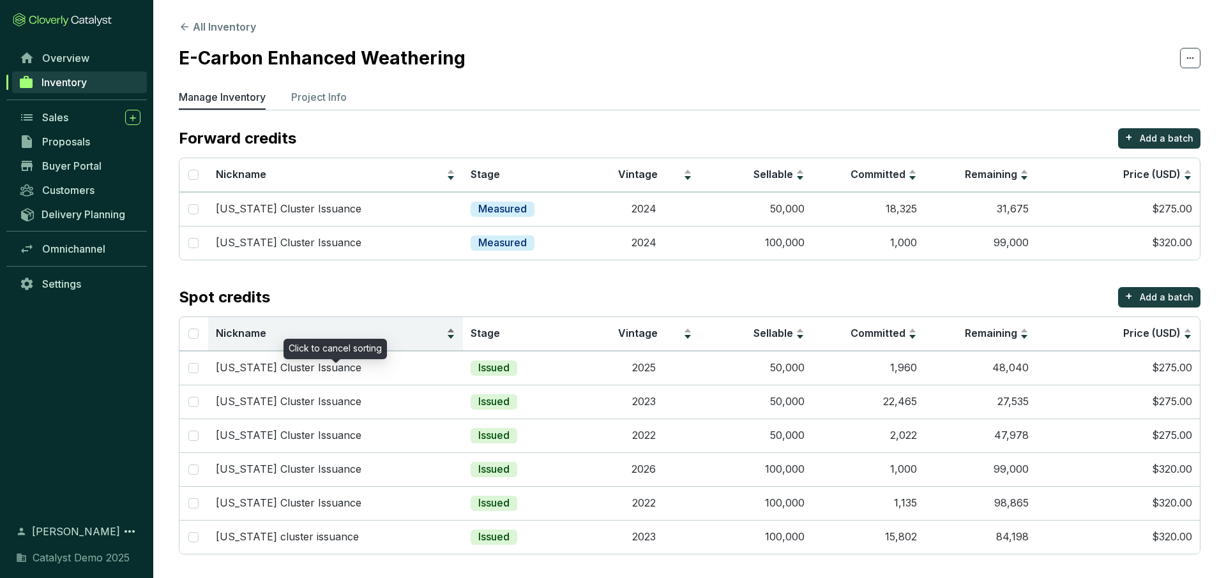
scroll to position [1, 0]
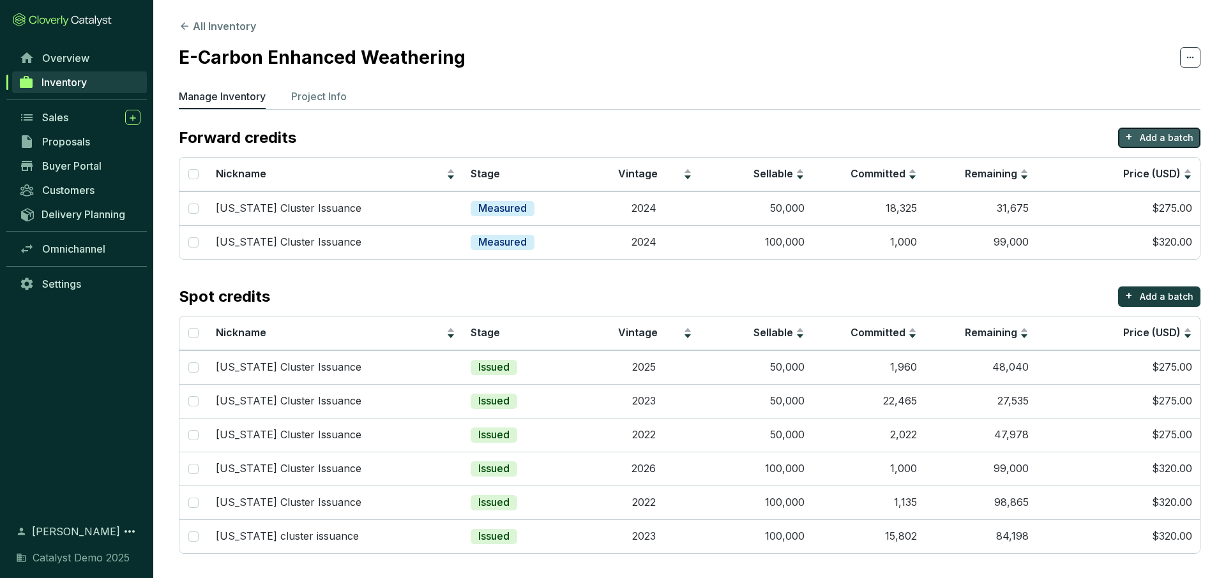
click at [1163, 134] on p "Add a batch" at bounding box center [1167, 138] width 54 height 13
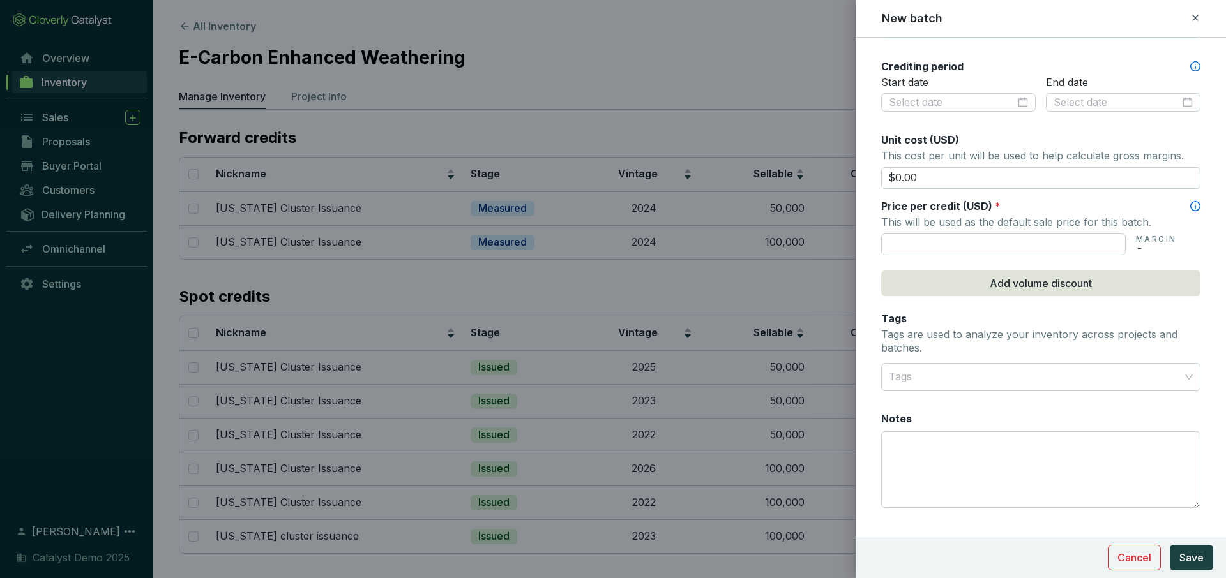
scroll to position [434, 0]
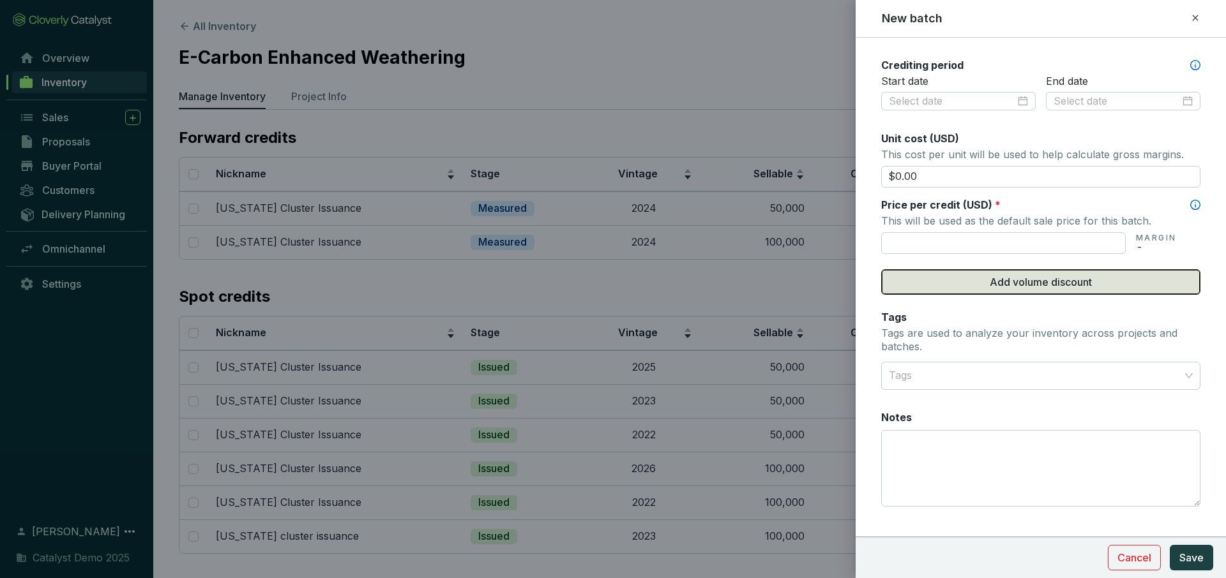
click at [1000, 282] on span "Add volume discount" at bounding box center [1041, 282] width 102 height 15
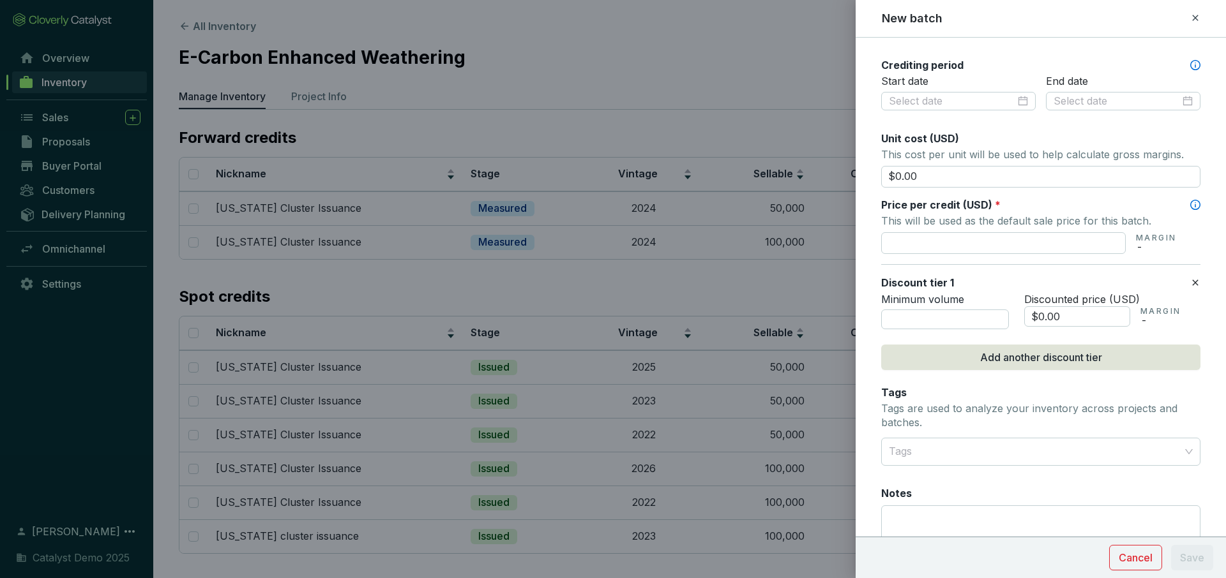
scroll to position [529, 0]
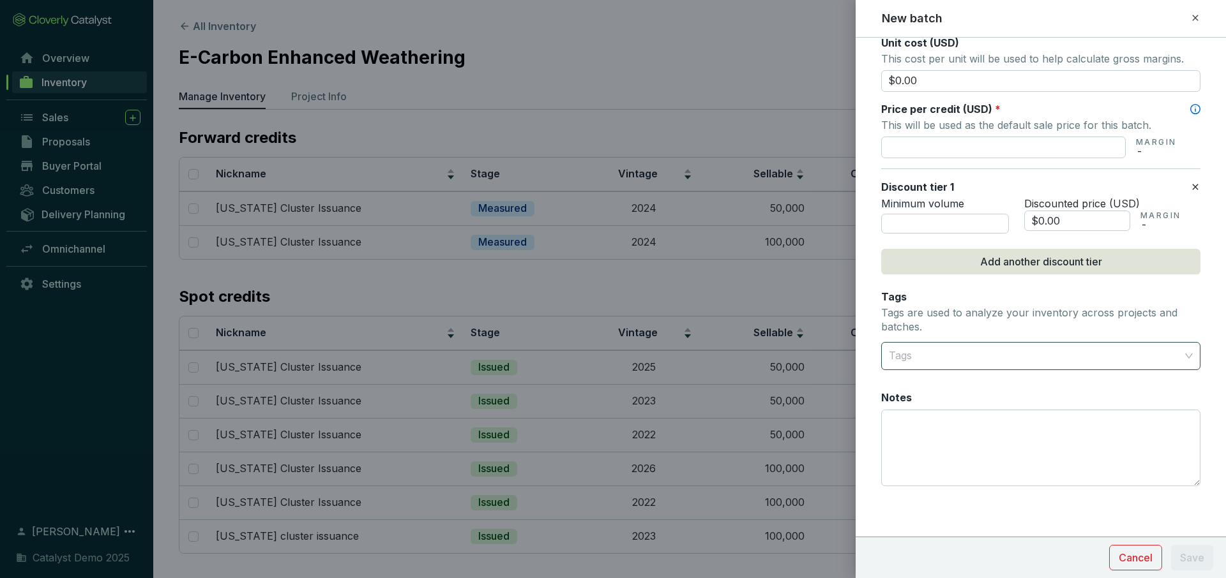
click at [958, 352] on div at bounding box center [1033, 356] width 299 height 26
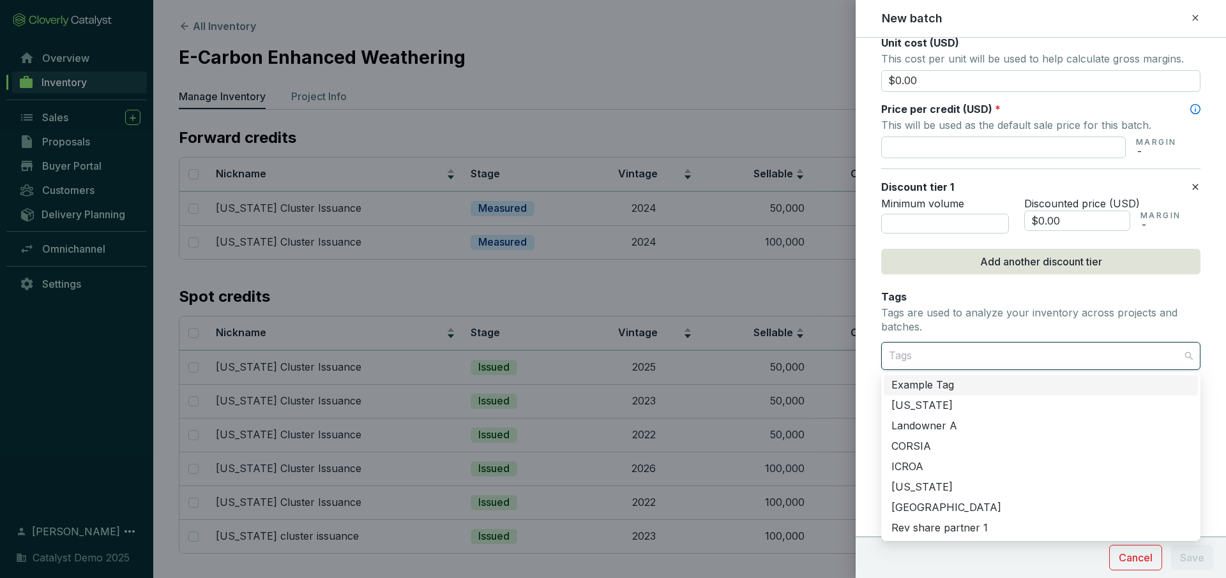
click at [958, 322] on p "Tags are used to analyze your inventory across projects and batches." at bounding box center [1040, 319] width 319 height 27
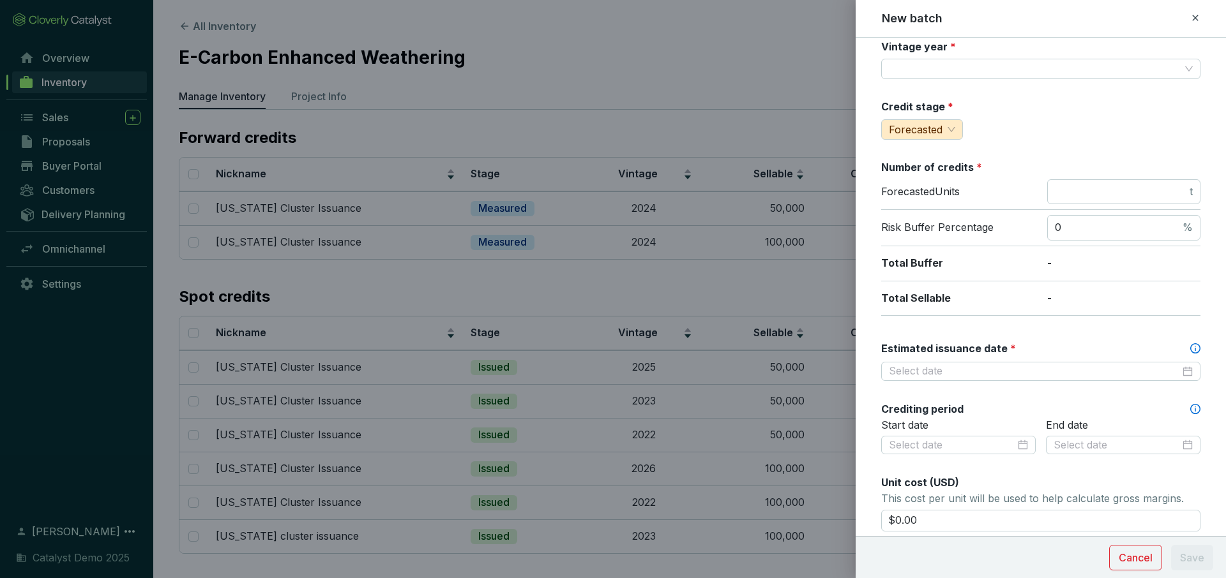
scroll to position [88, 0]
click at [1197, 19] on icon at bounding box center [1195, 17] width 10 height 15
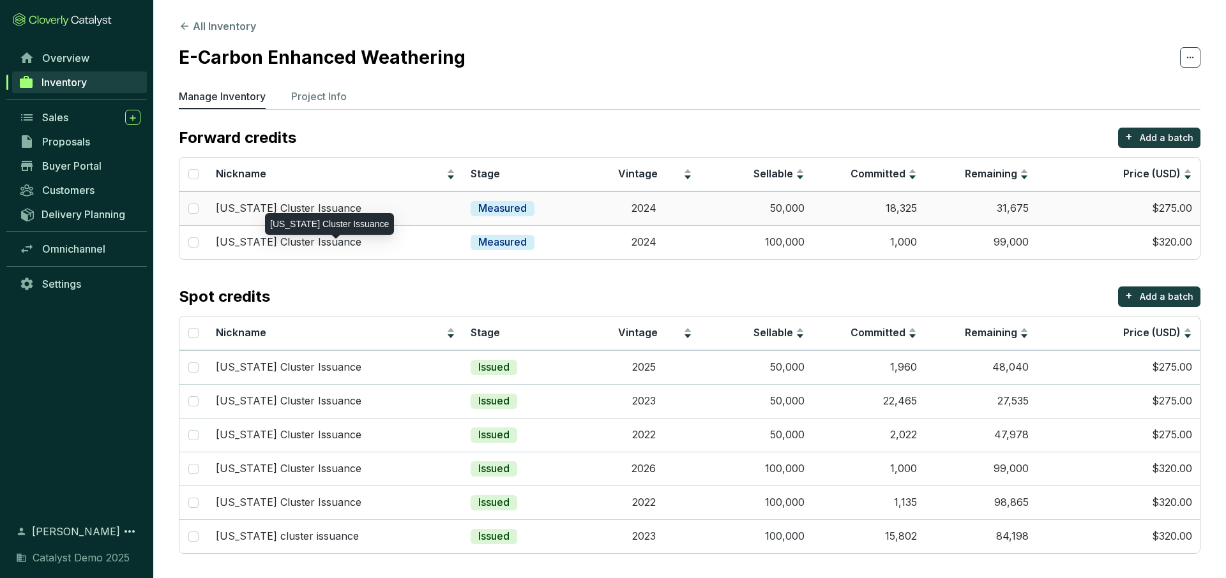
click at [397, 214] on div "[US_STATE] Cluster Issuance" at bounding box center [336, 209] width 240 height 14
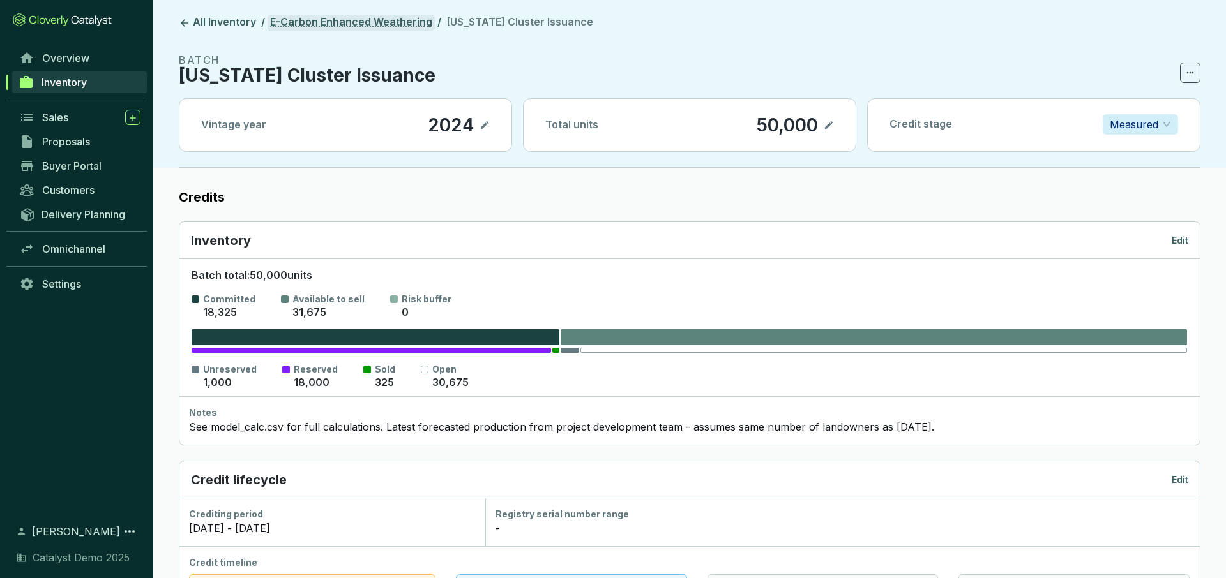
click at [338, 20] on link "E-Carbon Enhanced Weathering" at bounding box center [351, 22] width 167 height 15
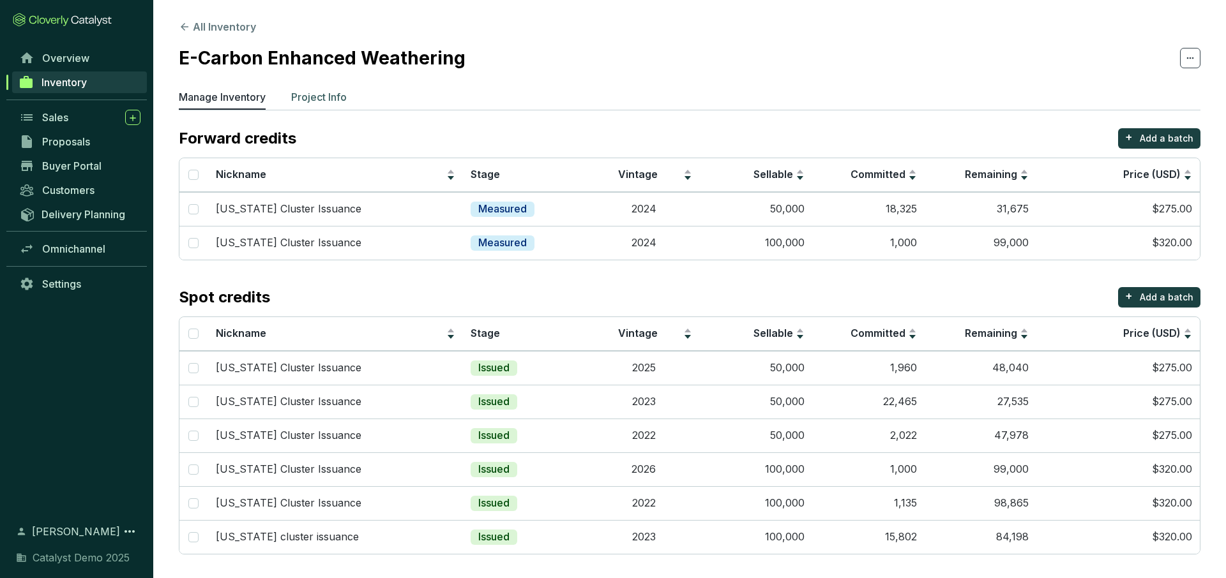
click at [317, 98] on p "Project Info" at bounding box center [319, 96] width 56 height 15
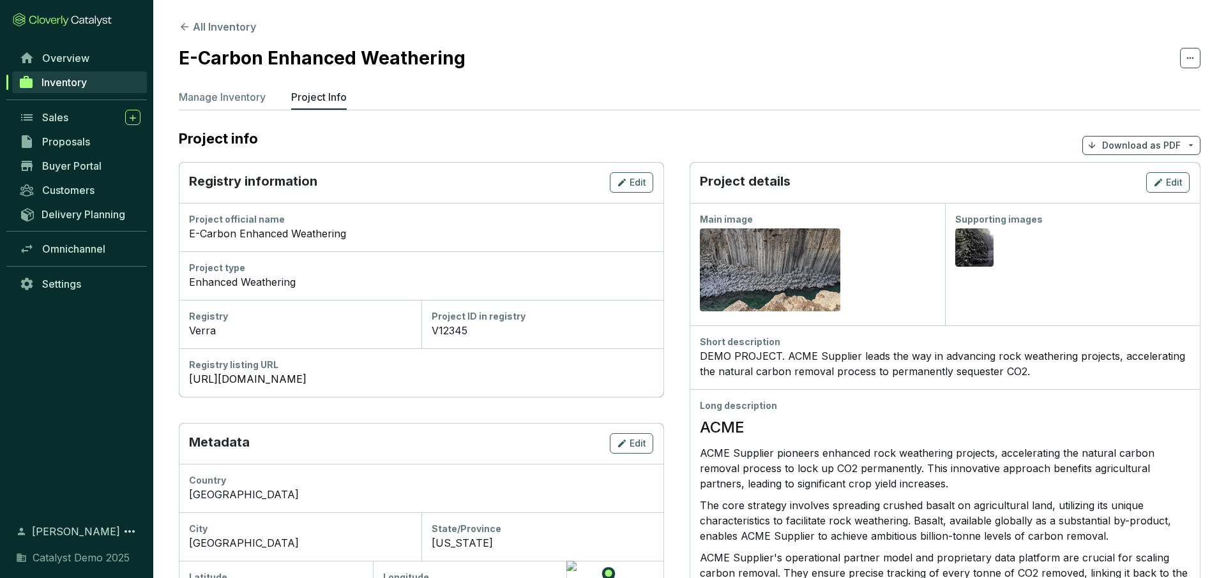
click at [1108, 148] on p "Download as PDF" at bounding box center [1141, 145] width 79 height 13
click at [54, 81] on span "Inventory" at bounding box center [63, 82] width 45 height 13
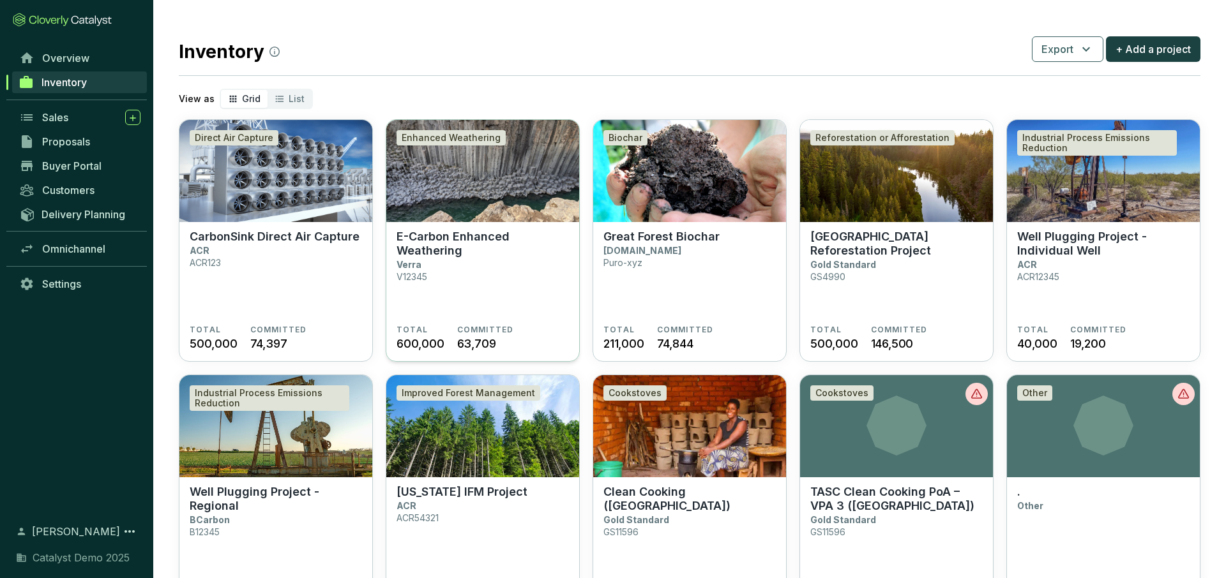
click at [479, 166] on img at bounding box center [482, 171] width 193 height 102
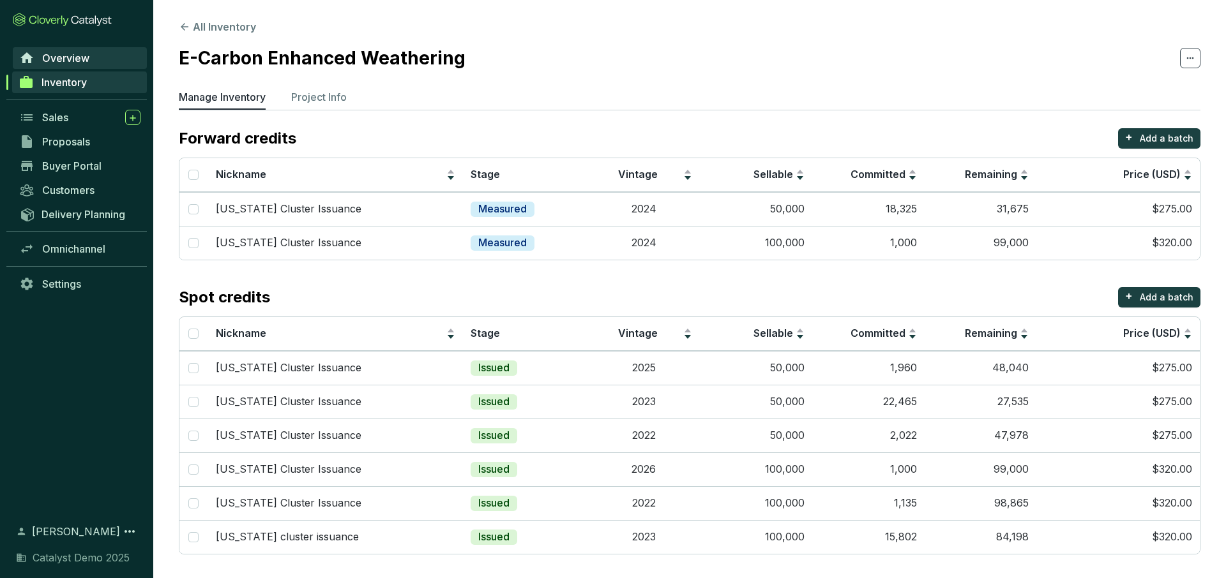
click at [77, 63] on span "Overview" at bounding box center [65, 58] width 47 height 13
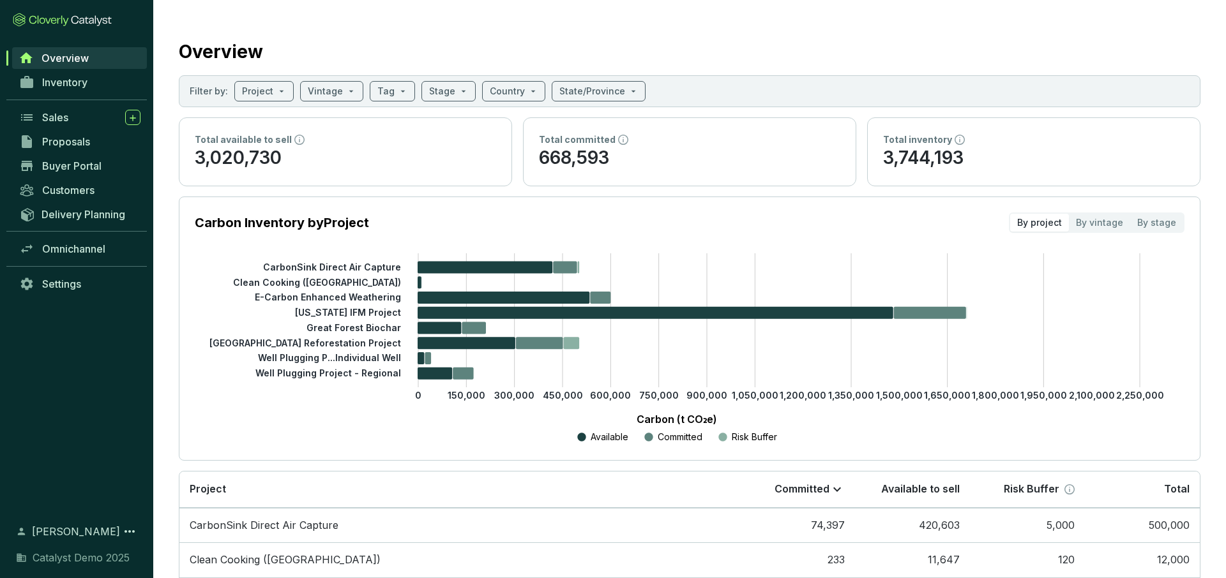
click at [77, 63] on span "Overview" at bounding box center [64, 58] width 47 height 13
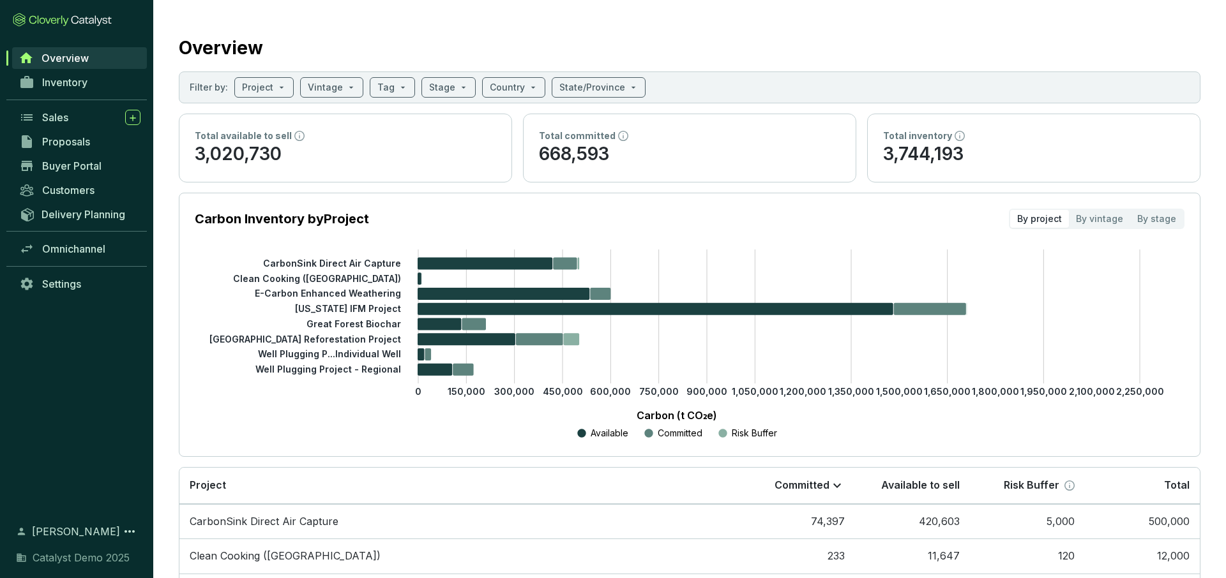
scroll to position [7, 0]
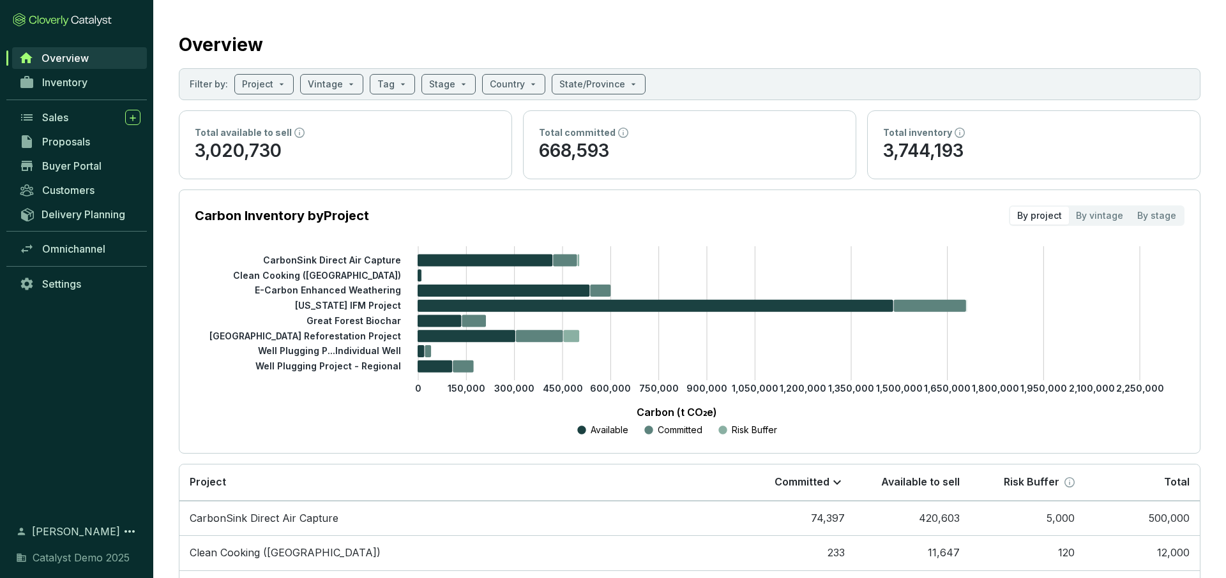
click at [292, 31] on div "Overview" at bounding box center [690, 42] width 1022 height 32
click at [54, 165] on span "Buyer Portal" at bounding box center [71, 166] width 59 height 13
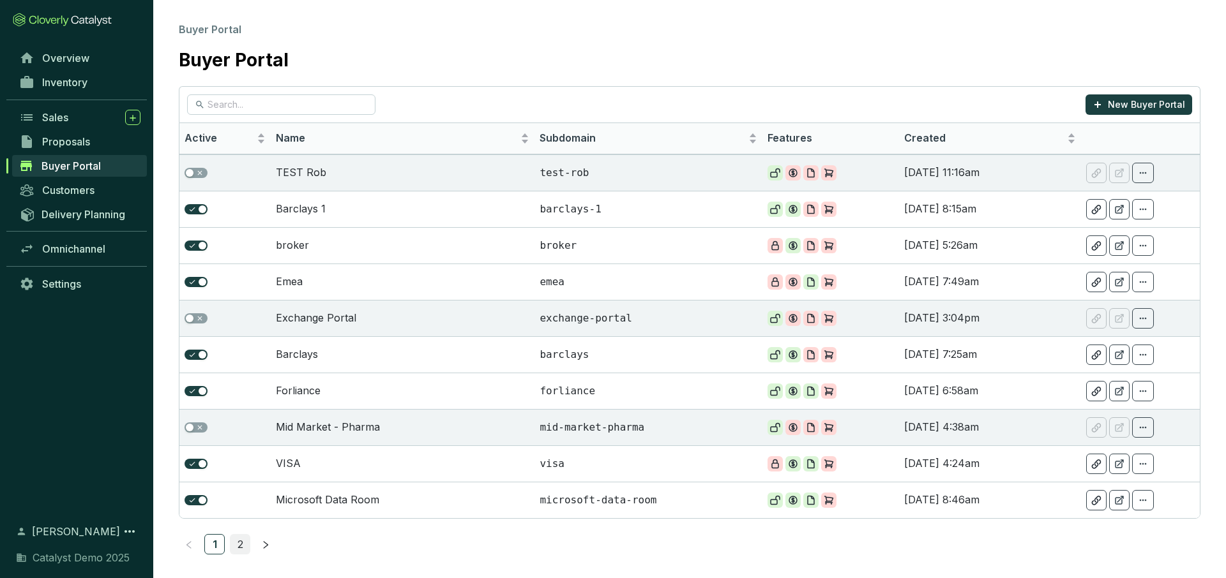
click at [240, 543] on link "2" at bounding box center [239, 544] width 19 height 19
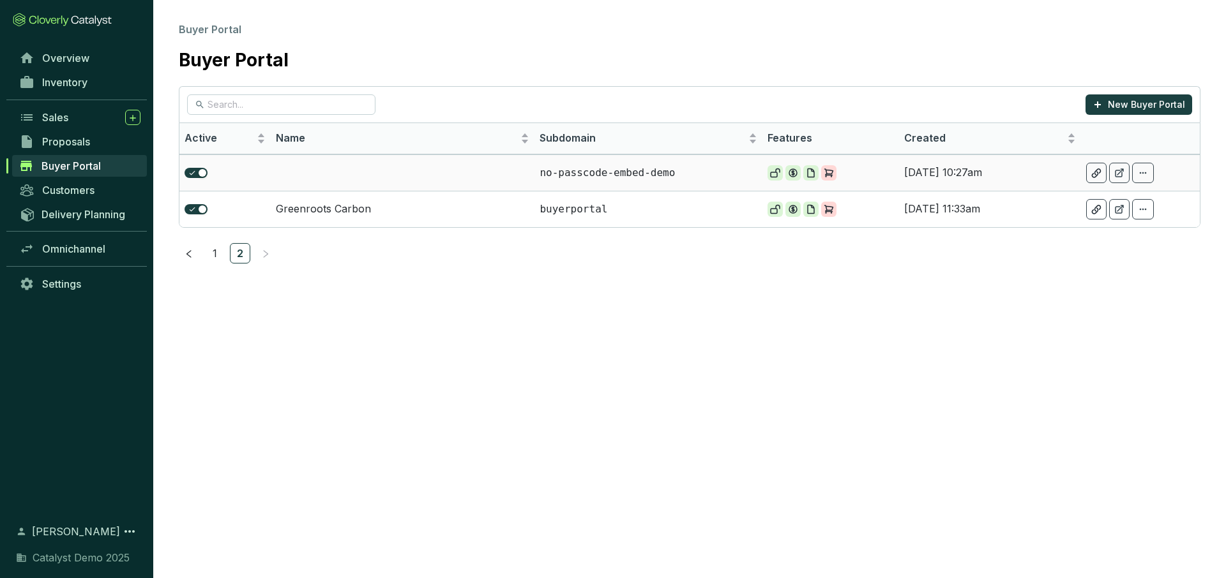
click at [352, 172] on td at bounding box center [403, 173] width 264 height 36
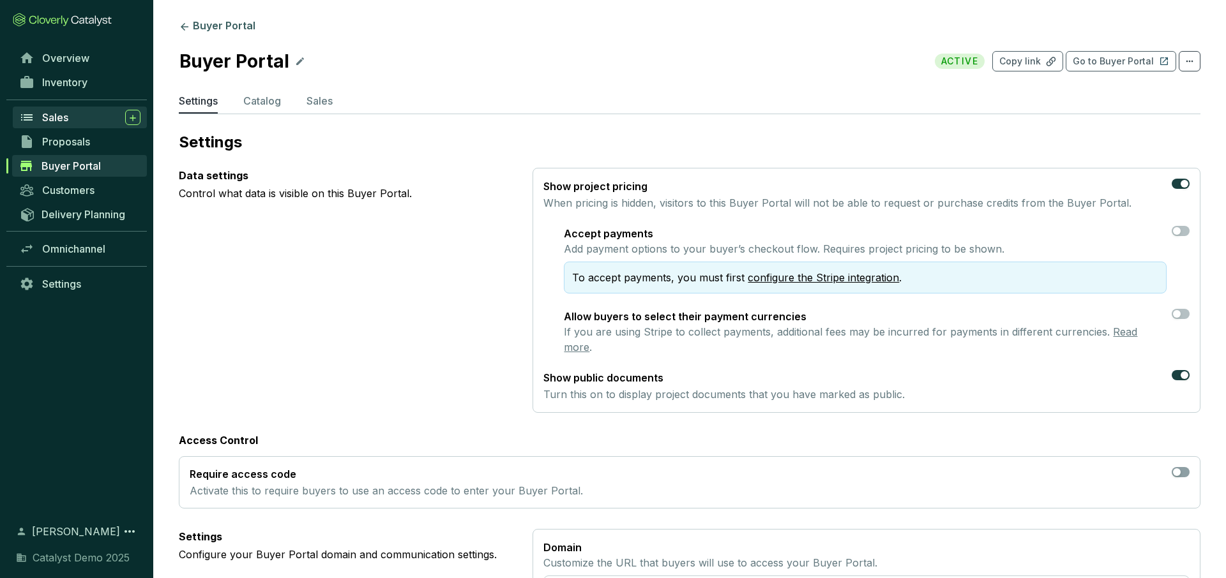
click at [60, 116] on span "Sales" at bounding box center [55, 117] width 26 height 13
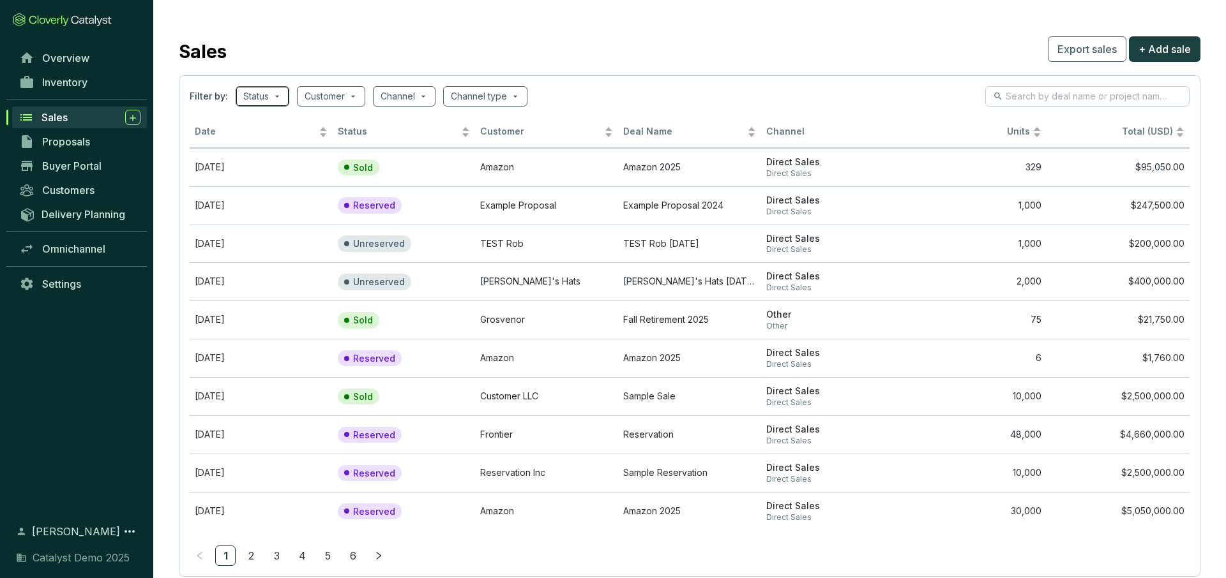
click at [282, 98] on div "Status" at bounding box center [263, 96] width 54 height 20
click at [336, 52] on div "Sales Export sales + Add sale" at bounding box center [690, 49] width 1022 height 32
click at [1162, 52] on span "+ Add sale" at bounding box center [1164, 48] width 52 height 15
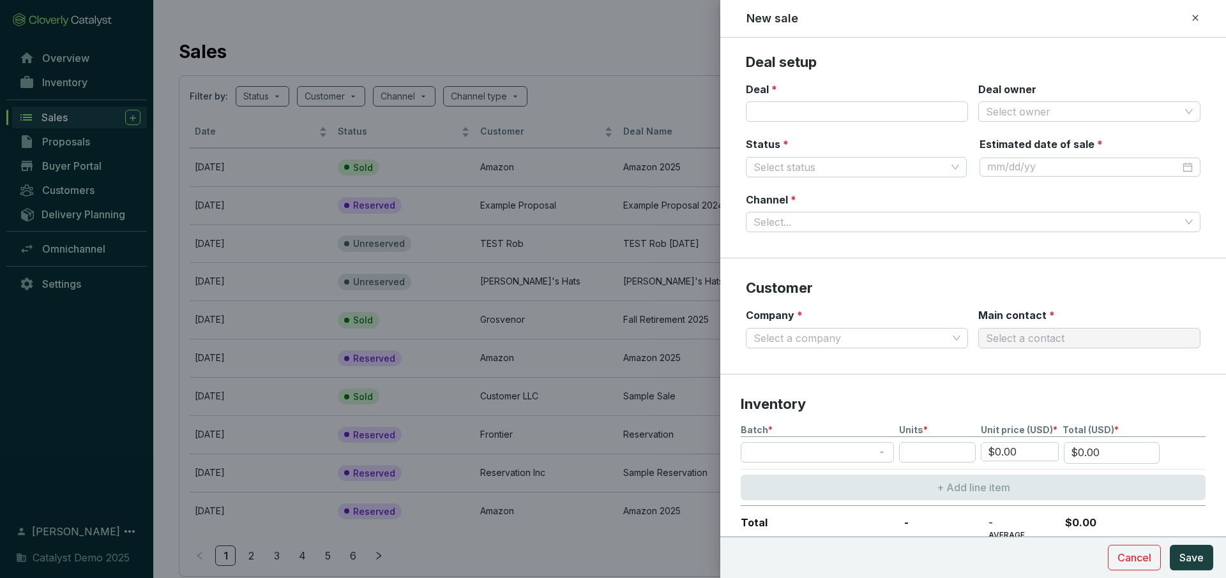
click at [1193, 20] on icon at bounding box center [1195, 17] width 10 height 15
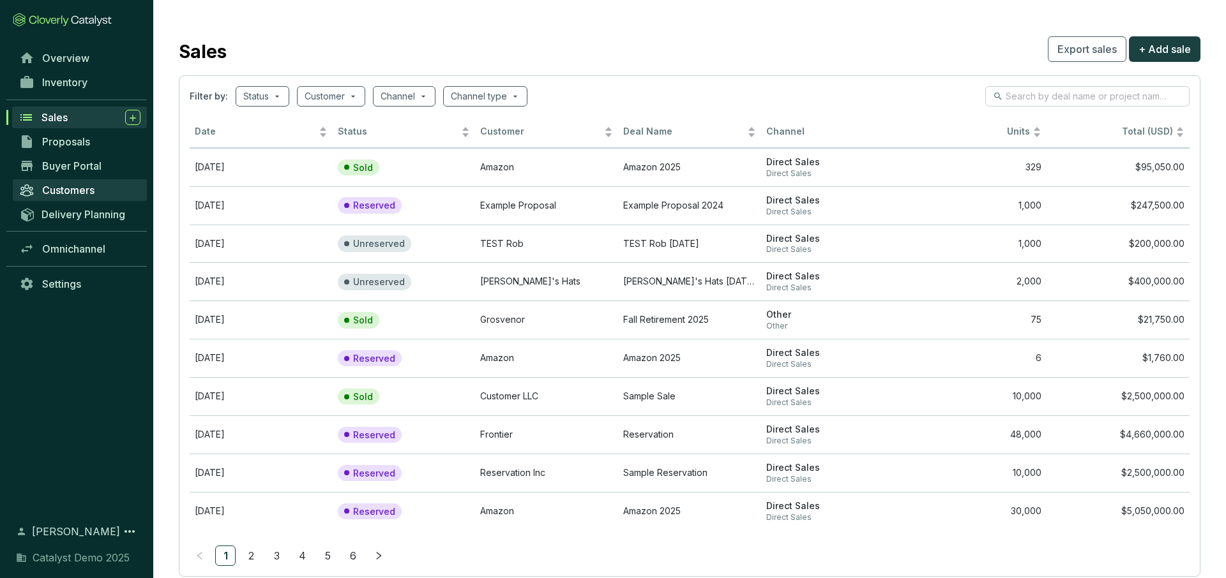
click at [85, 187] on span "Customers" at bounding box center [68, 190] width 52 height 13
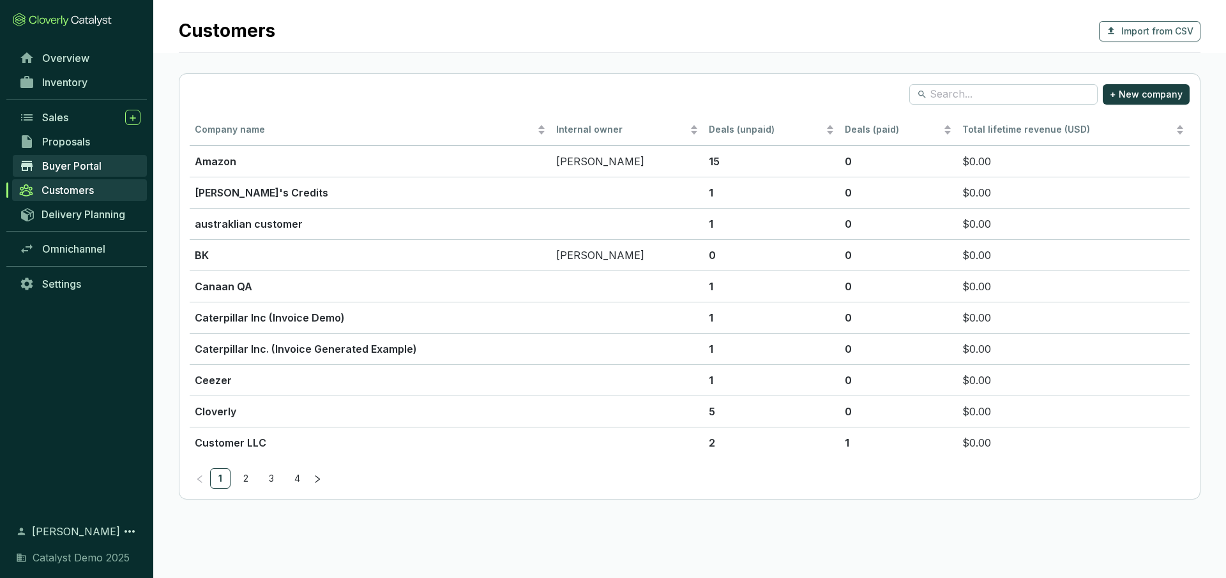
click at [92, 162] on span "Buyer Portal" at bounding box center [71, 166] width 59 height 13
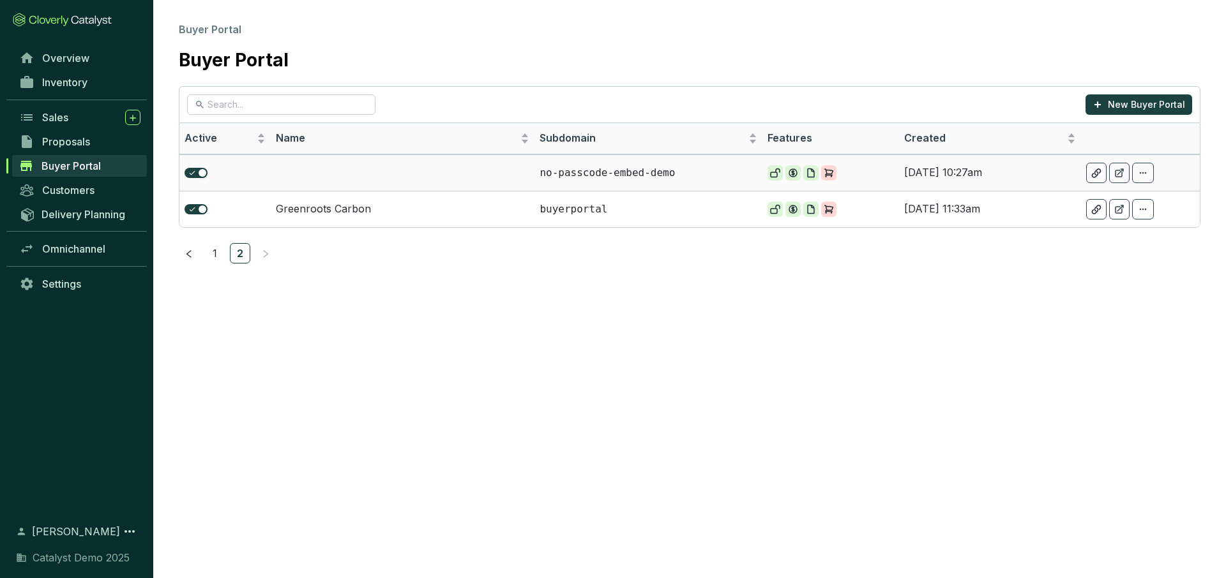
click at [405, 173] on td at bounding box center [403, 173] width 264 height 36
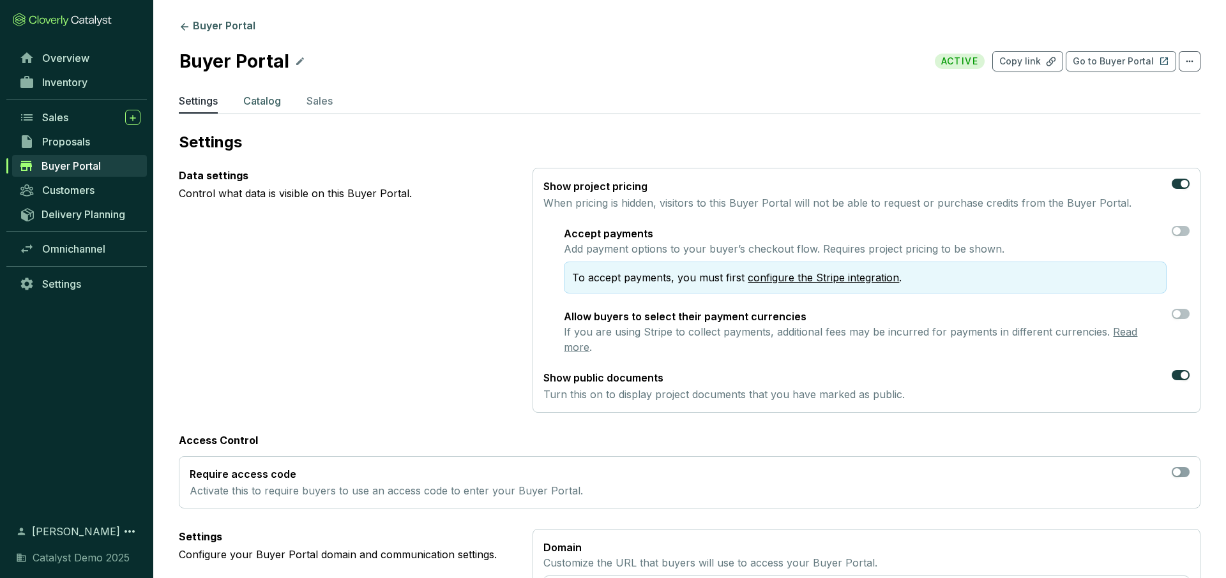
click at [260, 102] on p "Catalog" at bounding box center [262, 100] width 38 height 15
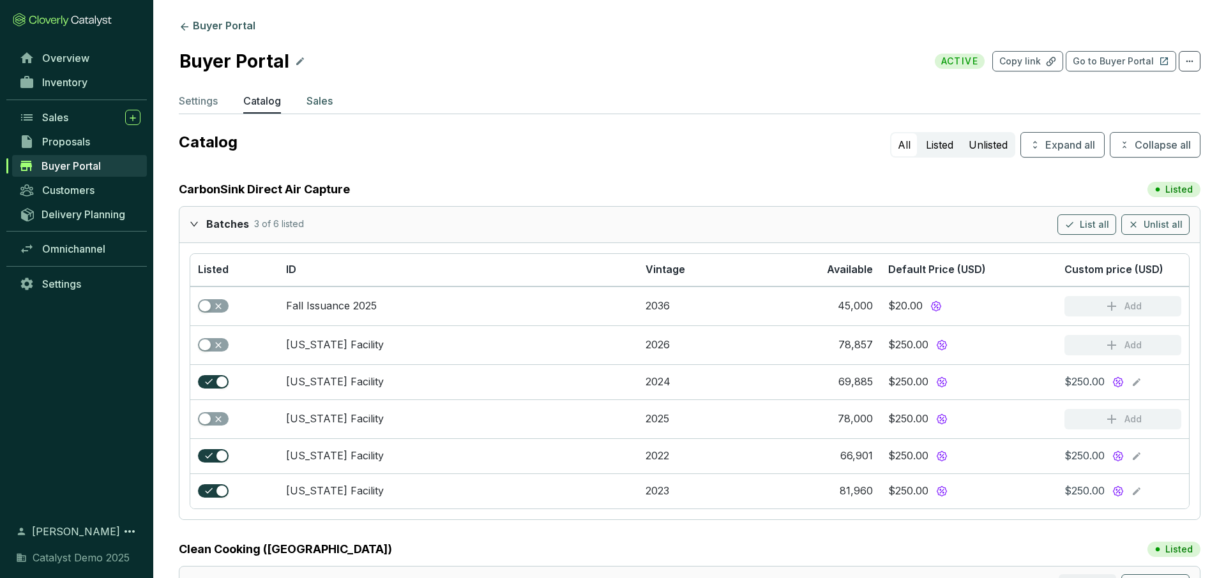
click at [317, 98] on p "Sales" at bounding box center [319, 100] width 26 height 15
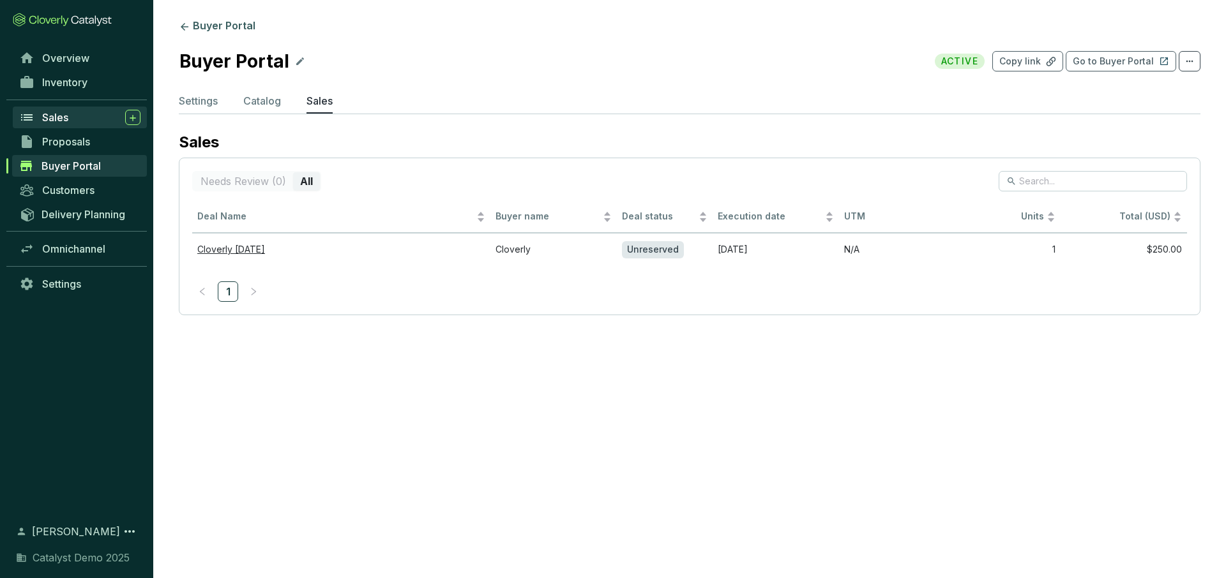
click at [63, 119] on span "Sales" at bounding box center [55, 117] width 26 height 13
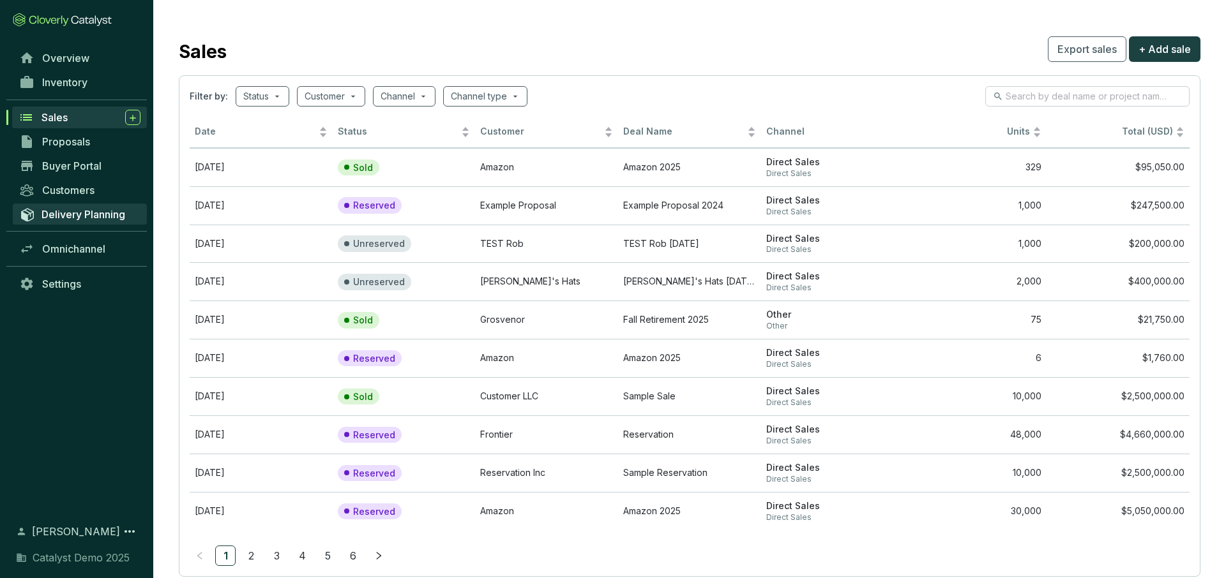
click at [65, 209] on span "Delivery Planning" at bounding box center [83, 214] width 84 height 13
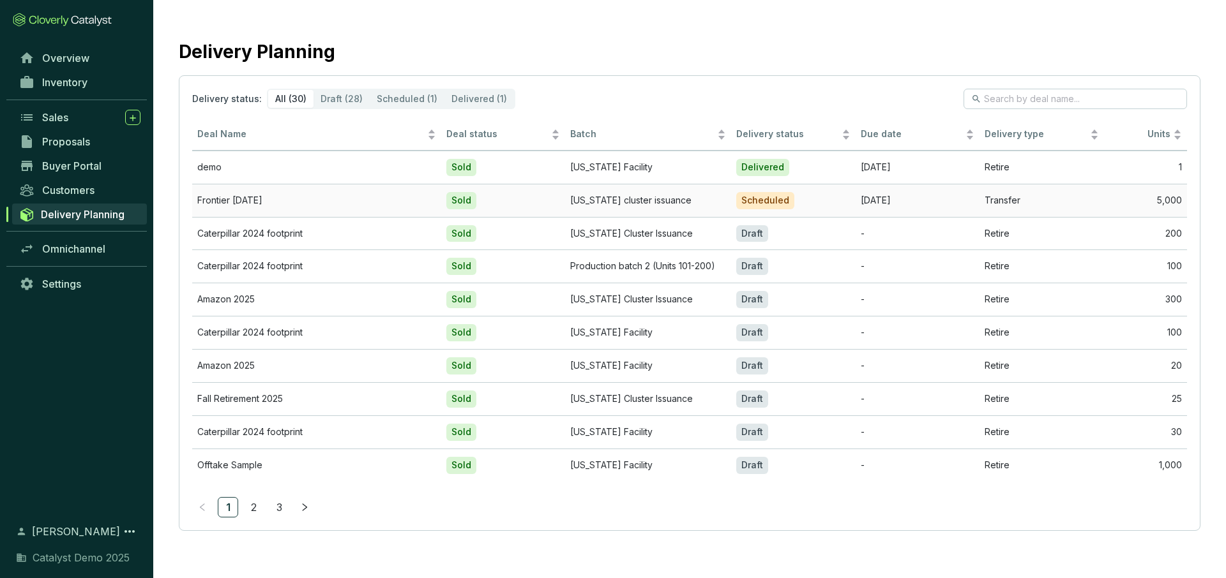
click at [532, 198] on td "Sold" at bounding box center [503, 200] width 124 height 33
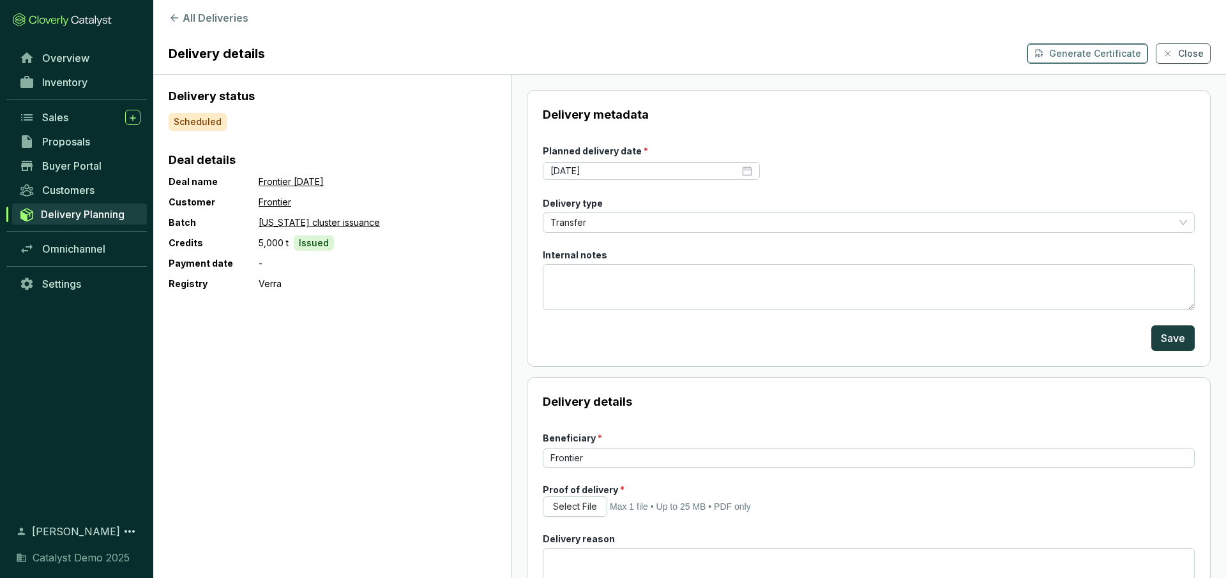
click at [1065, 50] on p "Generate Certificate" at bounding box center [1095, 53] width 92 height 13
click at [86, 122] on div "Sales" at bounding box center [91, 117] width 98 height 15
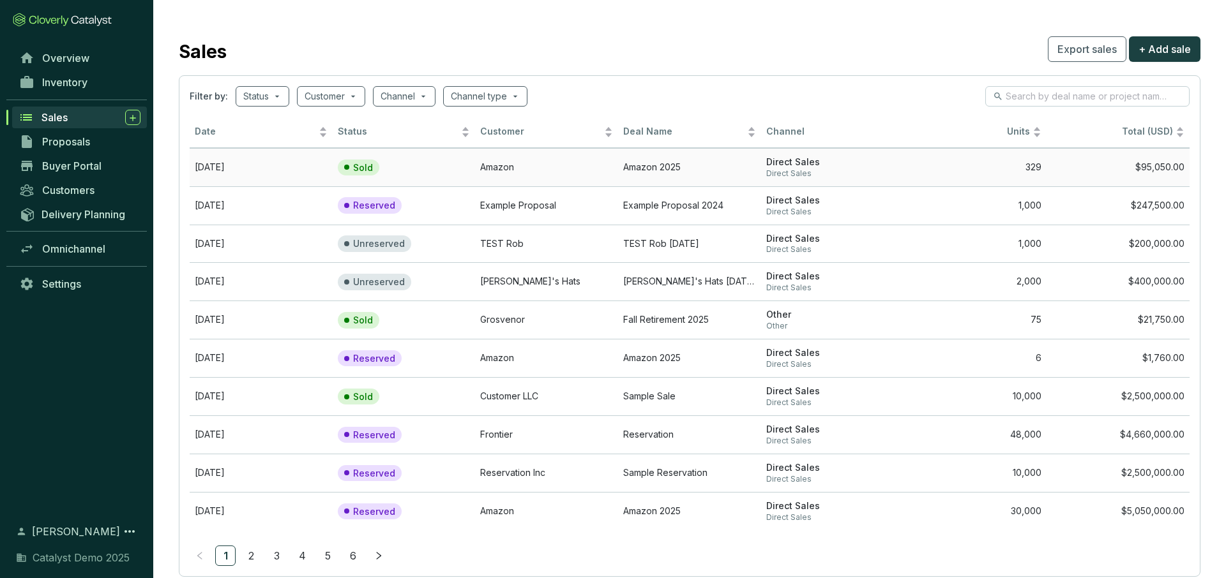
click at [313, 174] on td "Sep 30 2025" at bounding box center [261, 167] width 143 height 38
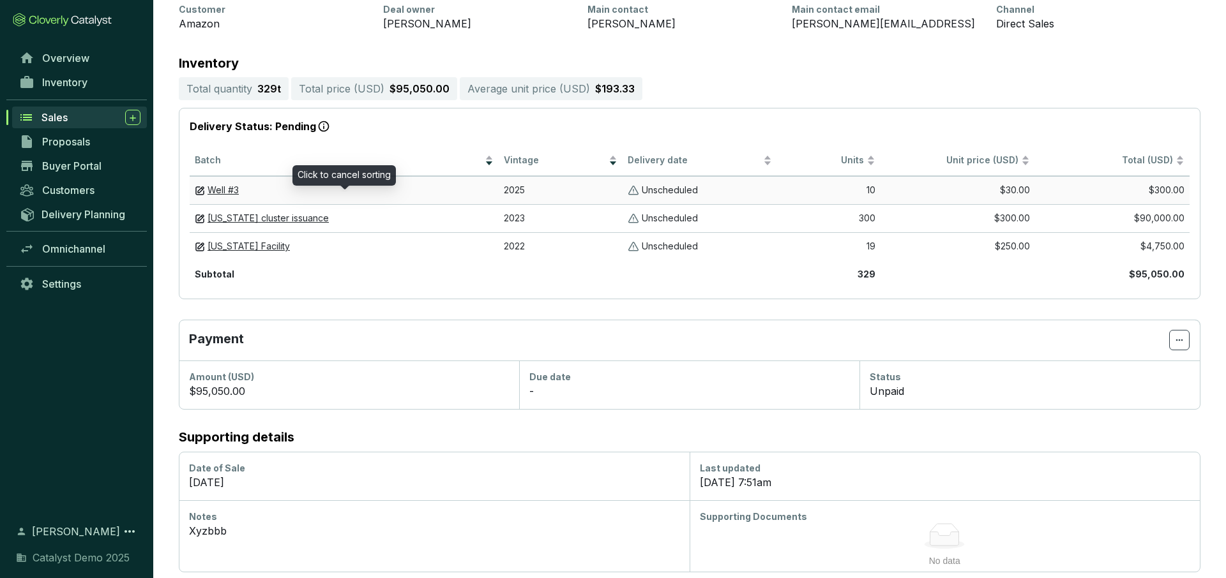
scroll to position [282, 0]
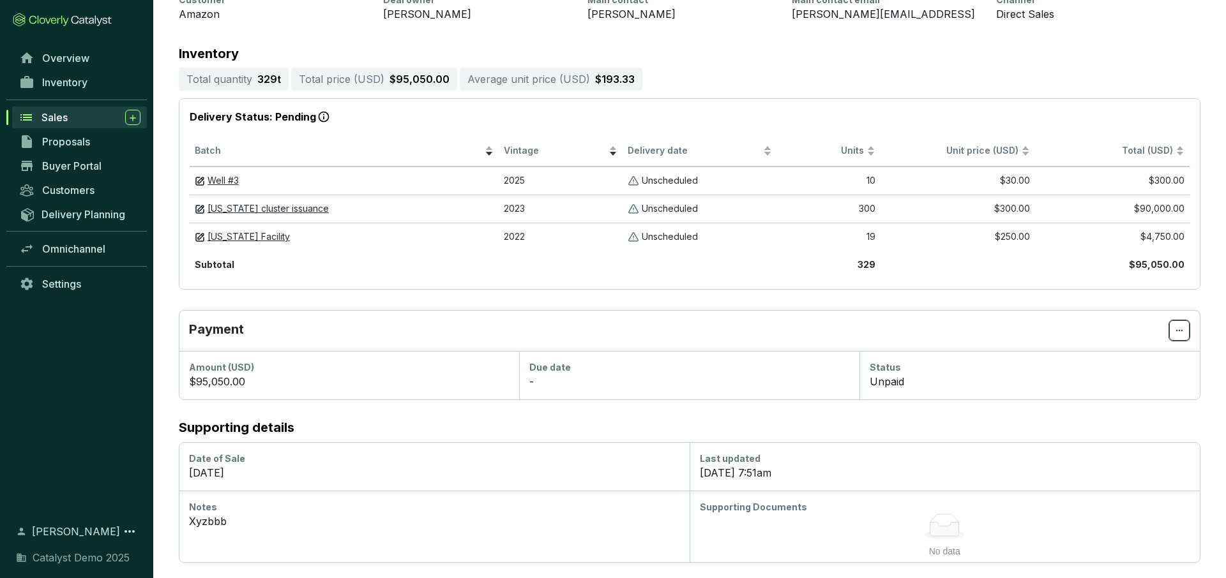
click at [1175, 334] on icon at bounding box center [1179, 330] width 10 height 15
click at [784, 322] on p "Payment" at bounding box center [679, 331] width 980 height 20
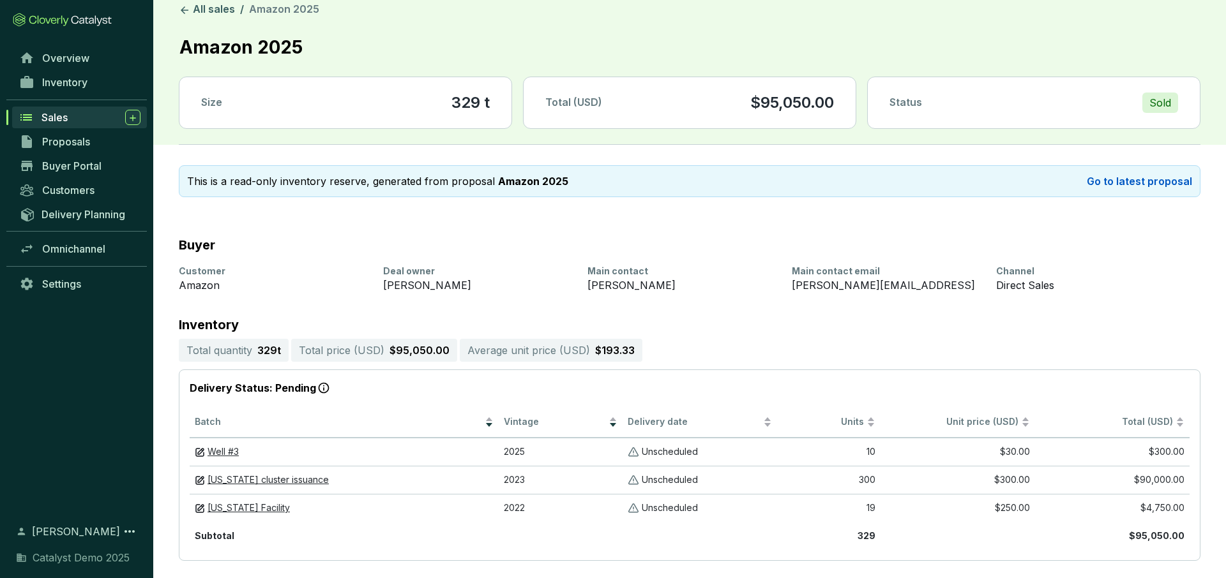
scroll to position [0, 0]
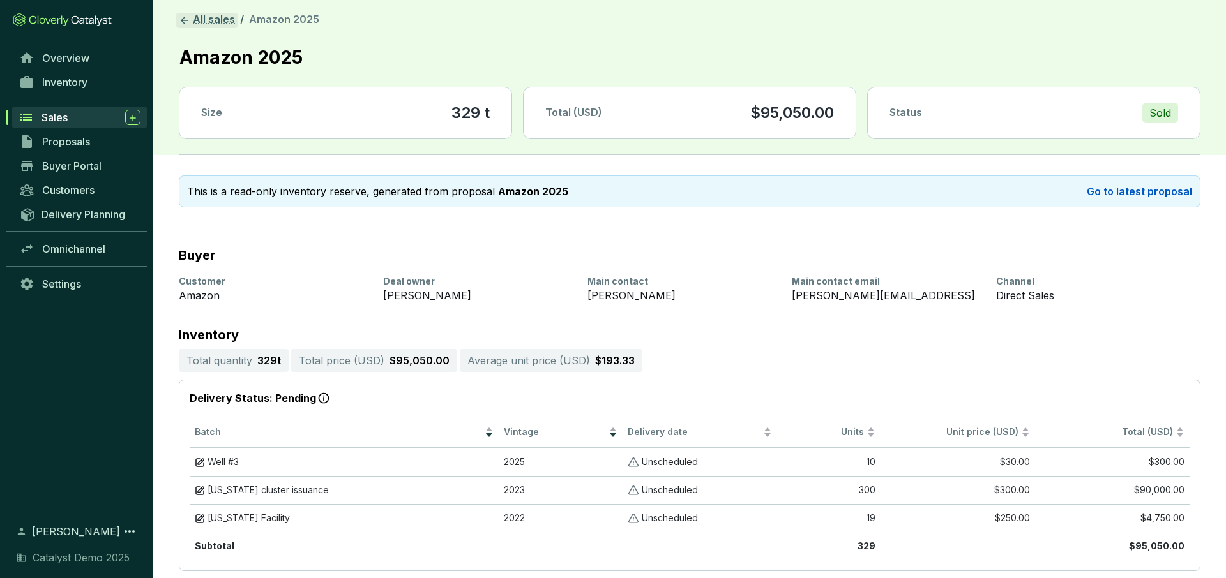
click at [214, 22] on link "All sales" at bounding box center [206, 20] width 61 height 15
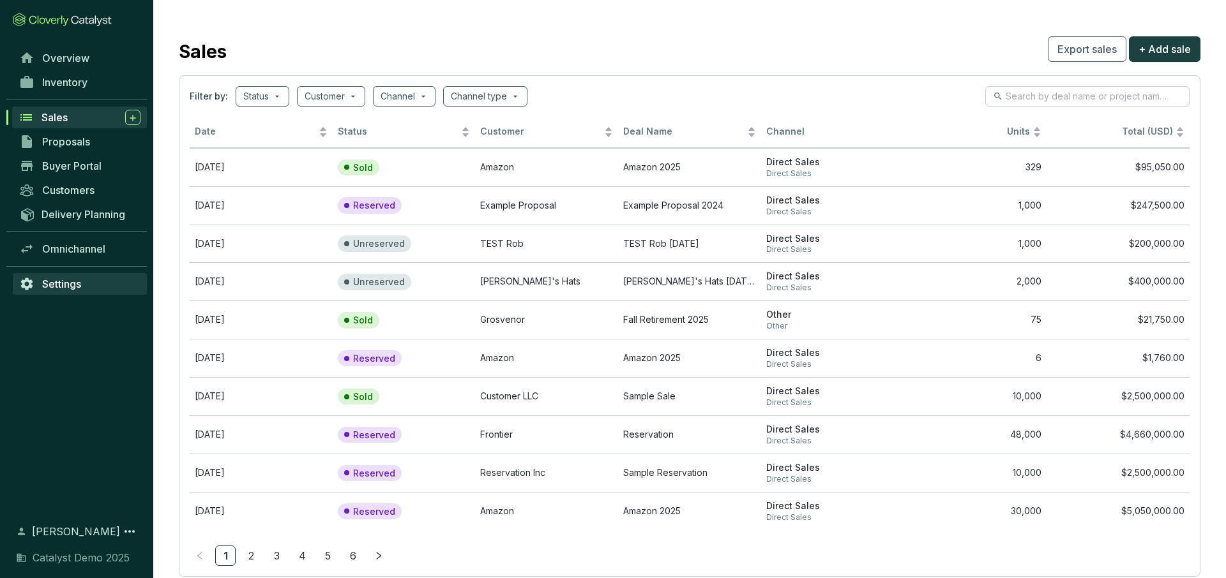
click at [76, 282] on span "Settings" at bounding box center [61, 284] width 39 height 13
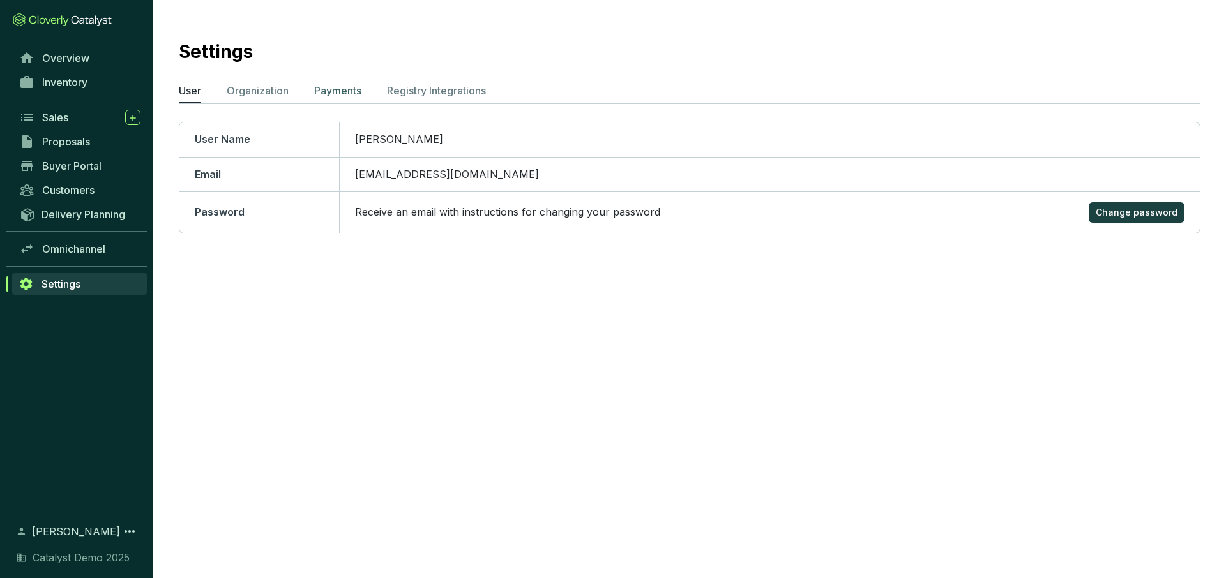
click at [334, 96] on p "Payments" at bounding box center [337, 90] width 47 height 15
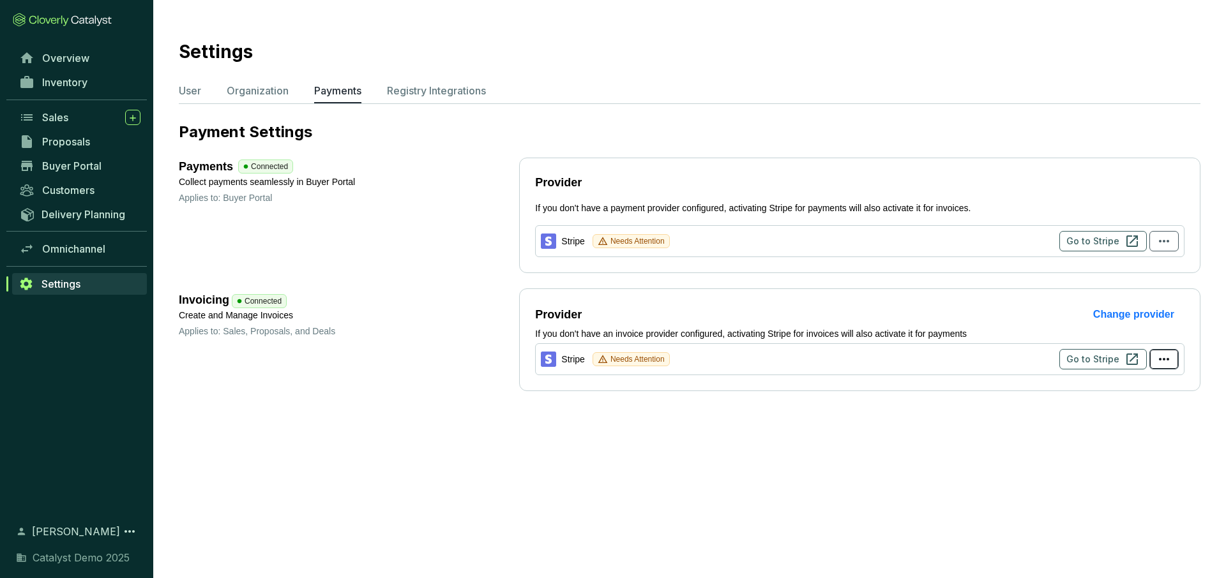
click at [1166, 353] on icon "button" at bounding box center [1163, 359] width 15 height 15
click at [1053, 431] on section "Settings User Organization Payments Registry Integrations Payment Settings Paym…" at bounding box center [613, 289] width 1226 height 578
click at [68, 142] on span "Proposals" at bounding box center [66, 141] width 48 height 13
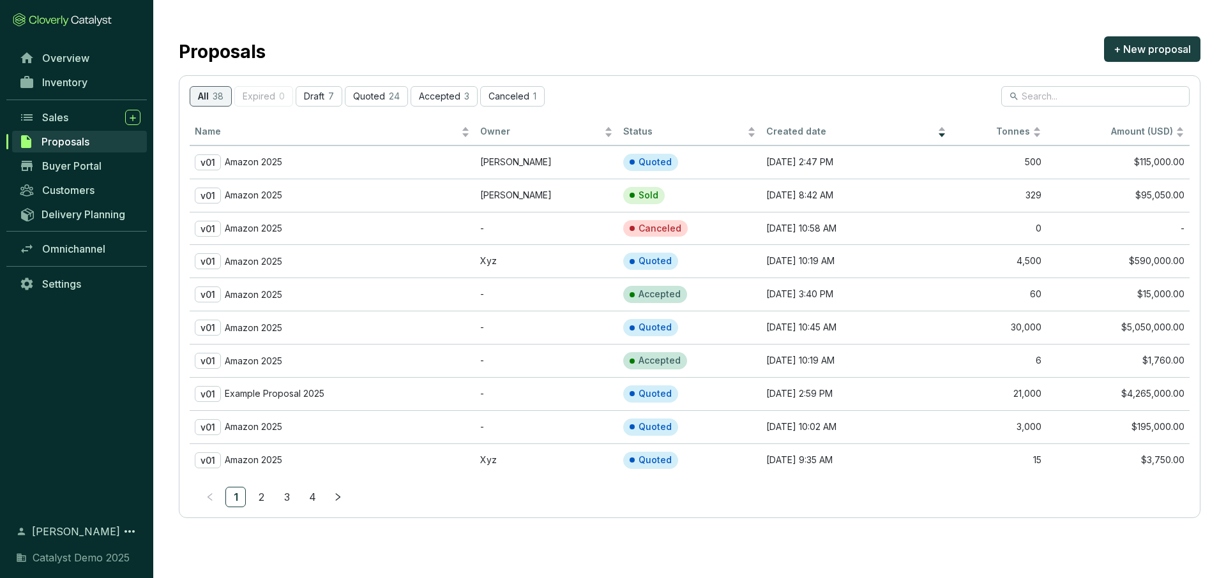
click at [81, 358] on div "Overview Inventory Sales Proposals Buyer Portal Customers Delivery Planning Omn…" at bounding box center [76, 277] width 153 height 462
click at [1152, 43] on span "+ New proposal" at bounding box center [1151, 48] width 77 height 15
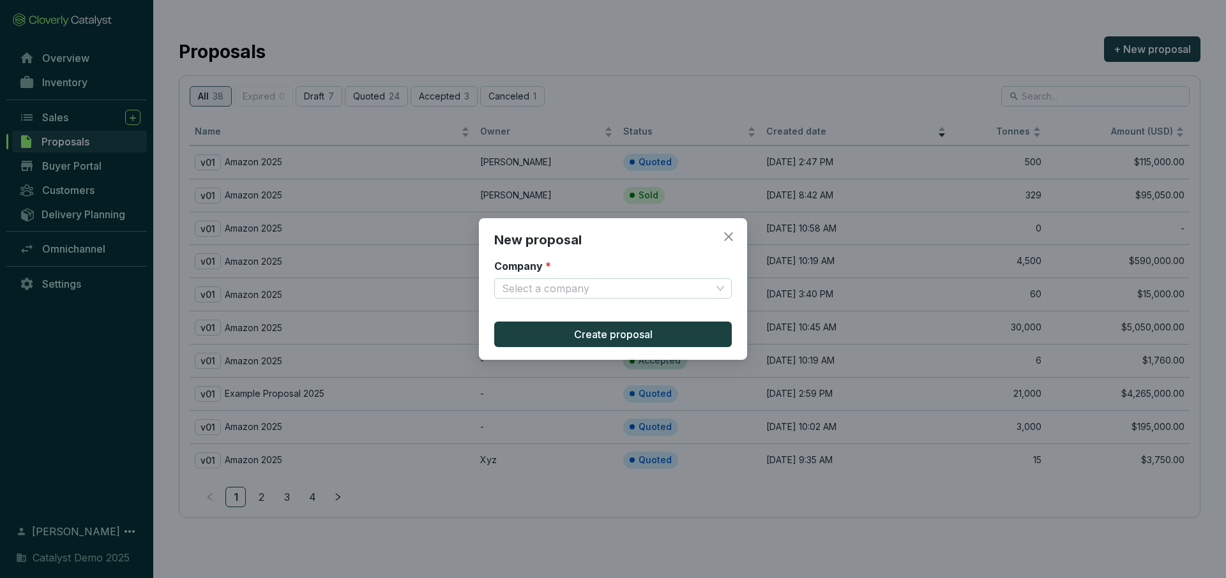
drag, startPoint x: 732, startPoint y: 238, endPoint x: 715, endPoint y: 240, distance: 16.7
click at [731, 238] on icon "close" at bounding box center [728, 236] width 11 height 11
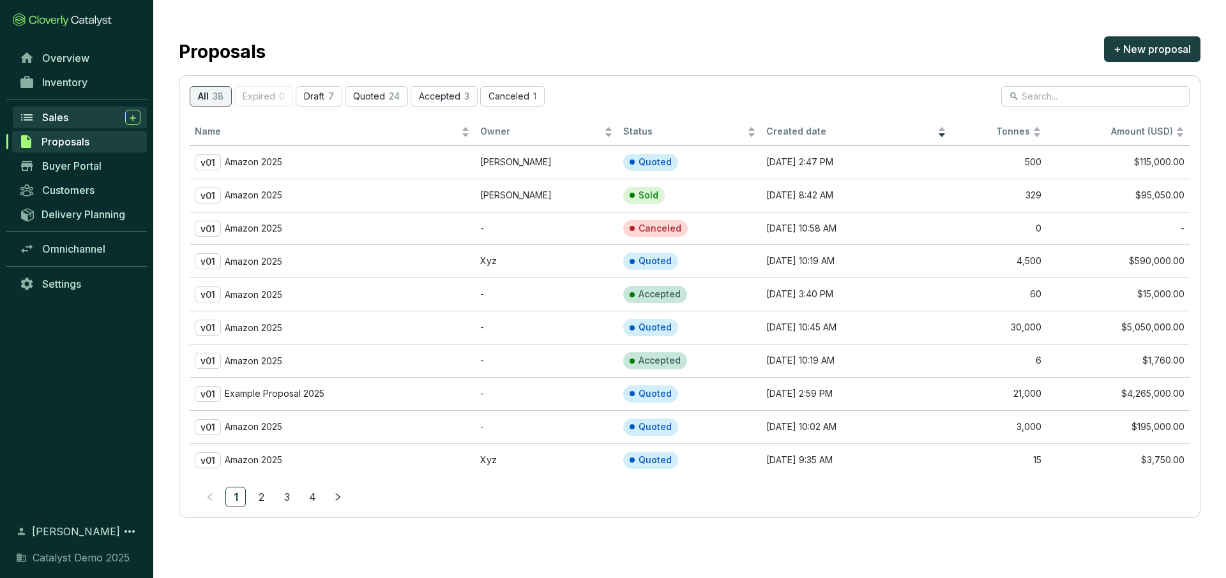
click at [74, 121] on div "Sales" at bounding box center [91, 117] width 98 height 15
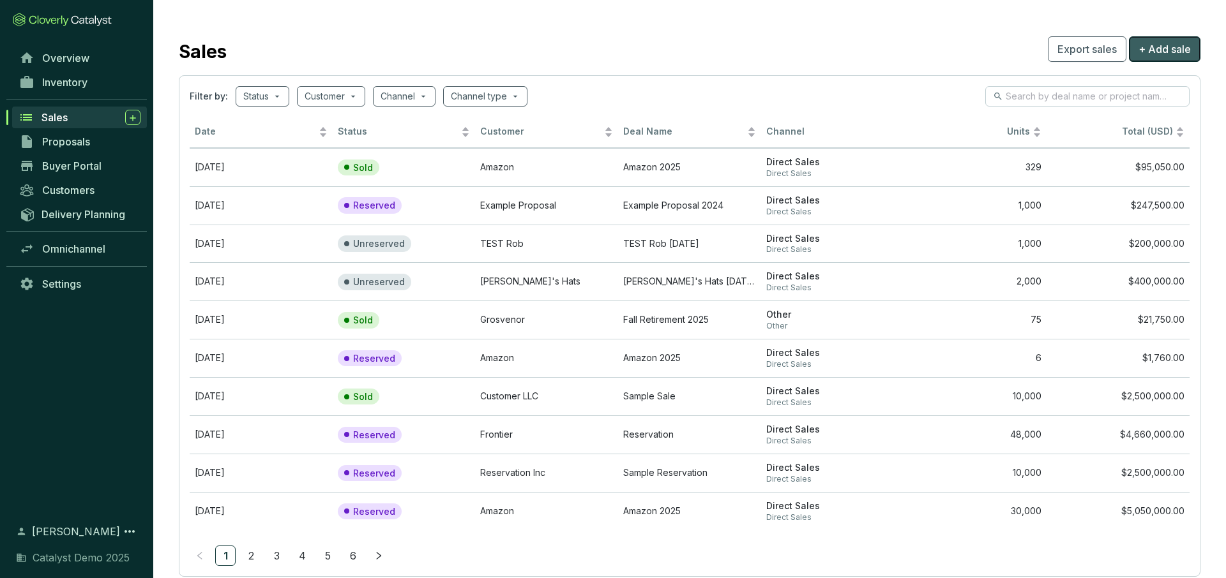
click at [1180, 49] on span "+ Add sale" at bounding box center [1164, 48] width 52 height 15
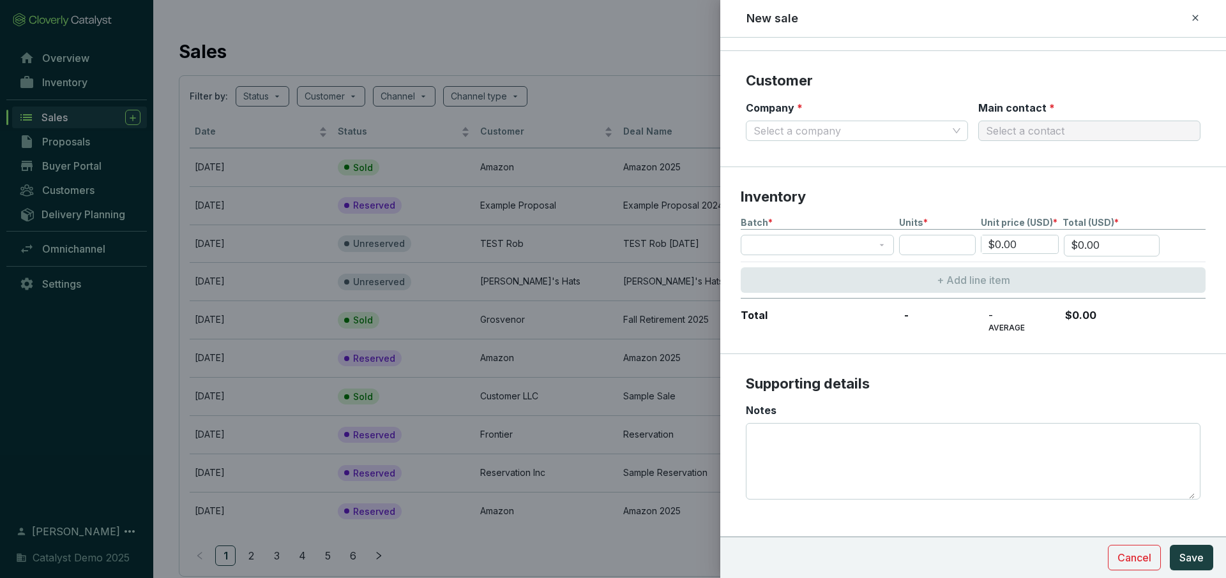
scroll to position [221, 0]
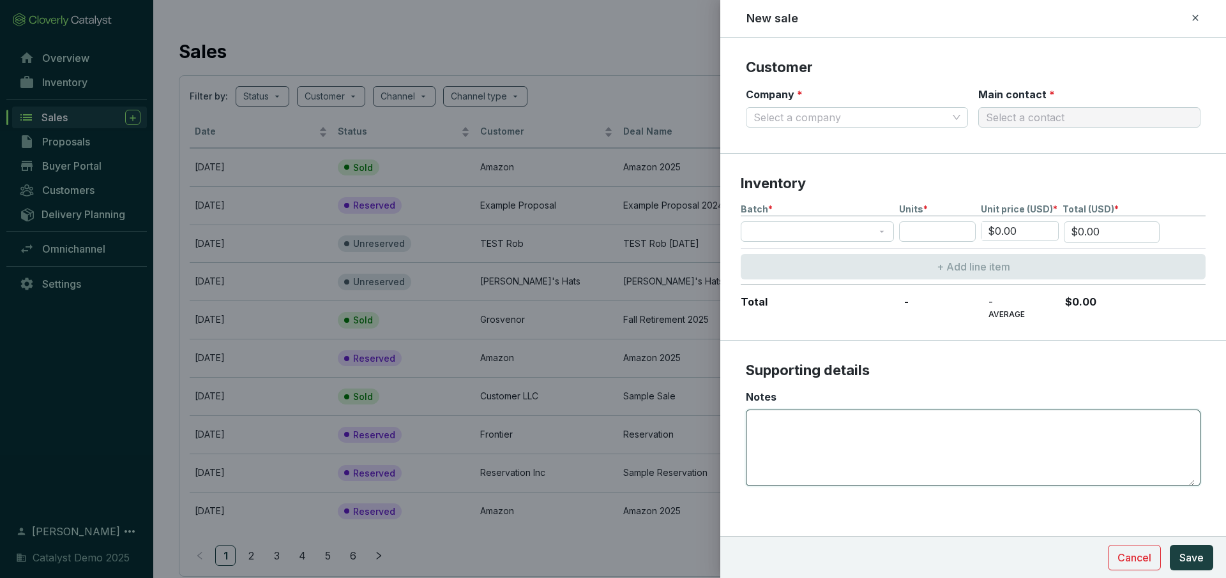
click at [773, 435] on textarea "Notes" at bounding box center [972, 448] width 443 height 75
click at [1196, 16] on icon at bounding box center [1195, 18] width 6 height 6
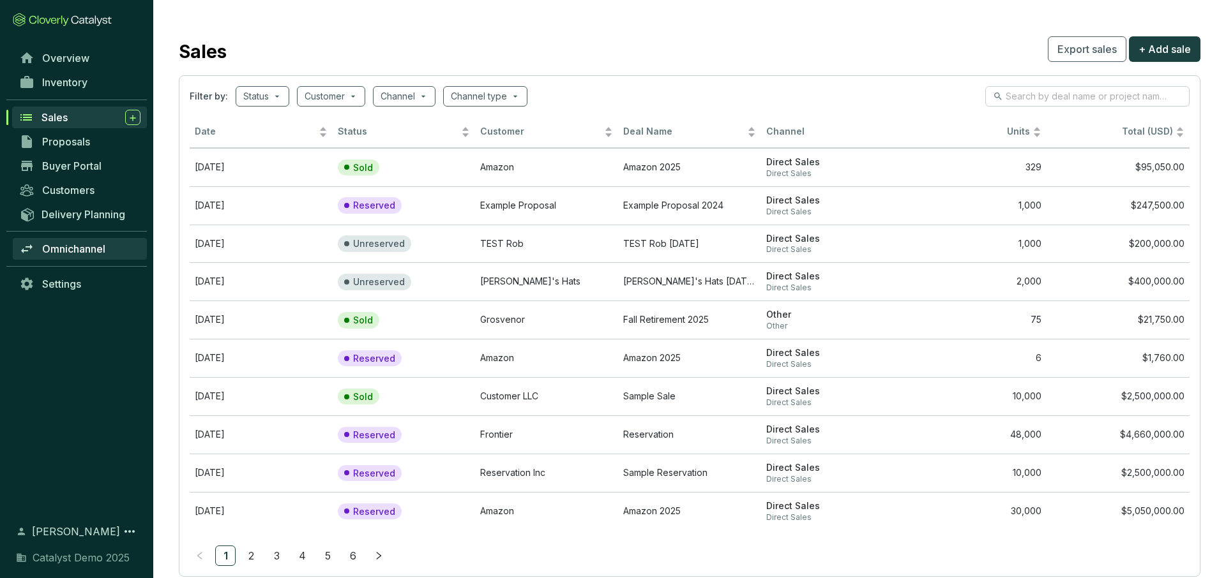
click at [77, 255] on span "Omnichannel" at bounding box center [73, 249] width 63 height 13
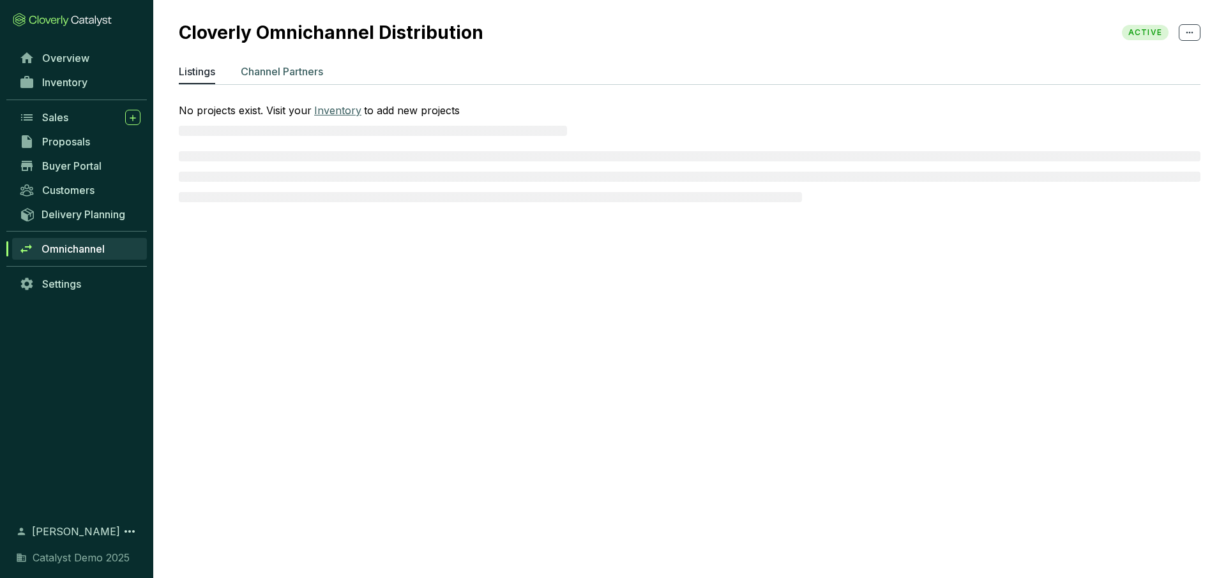
click at [301, 68] on p "Channel Partners" at bounding box center [282, 71] width 82 height 15
